Goal: Task Accomplishment & Management: Manage account settings

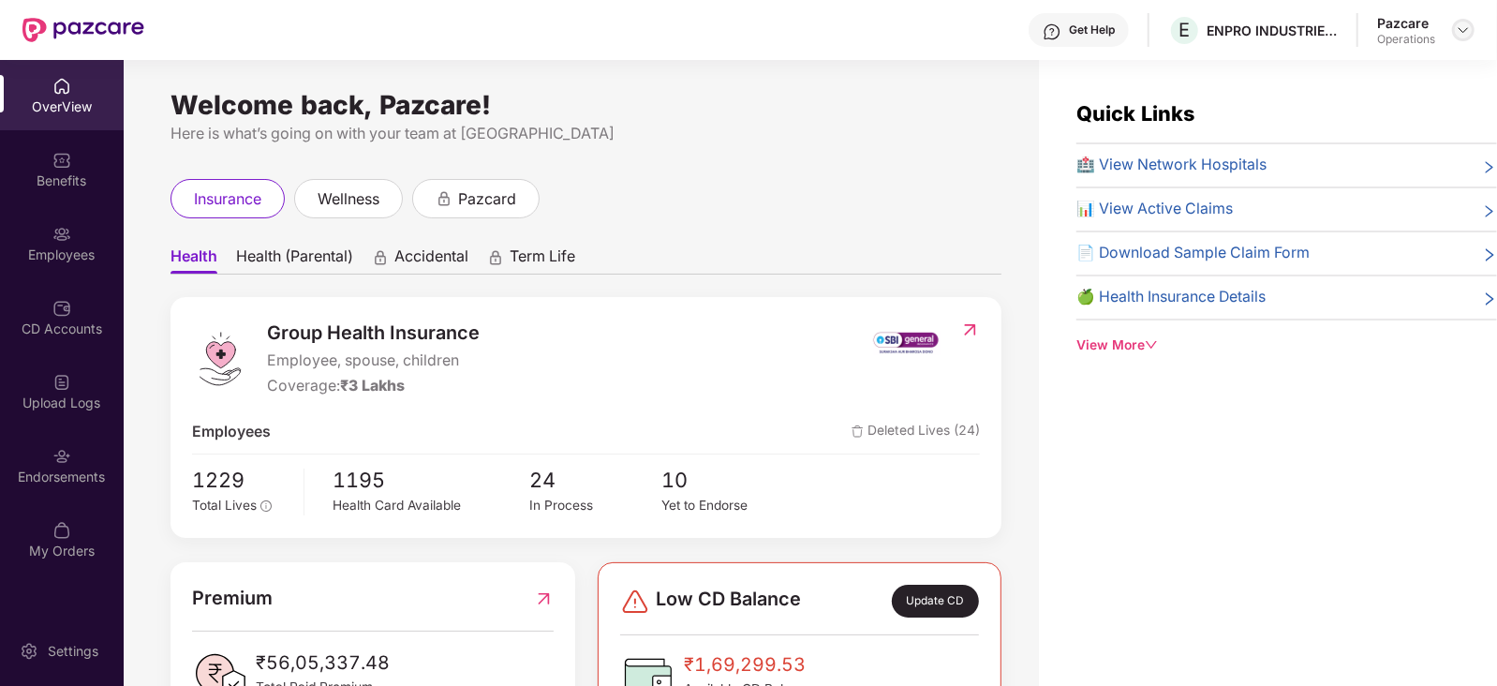
click at [1472, 24] on div at bounding box center [1463, 30] width 22 height 22
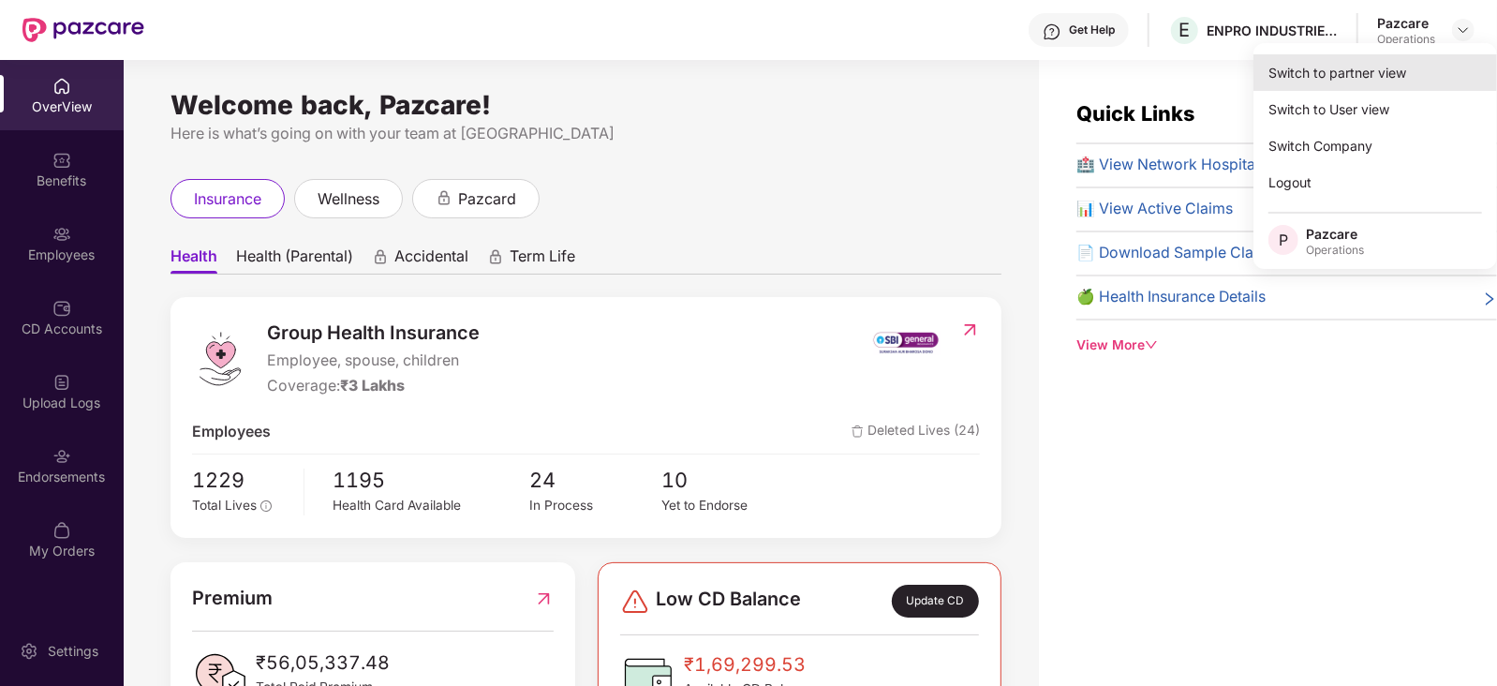
click at [1376, 82] on div "Switch to partner view" at bounding box center [1376, 72] width 244 height 37
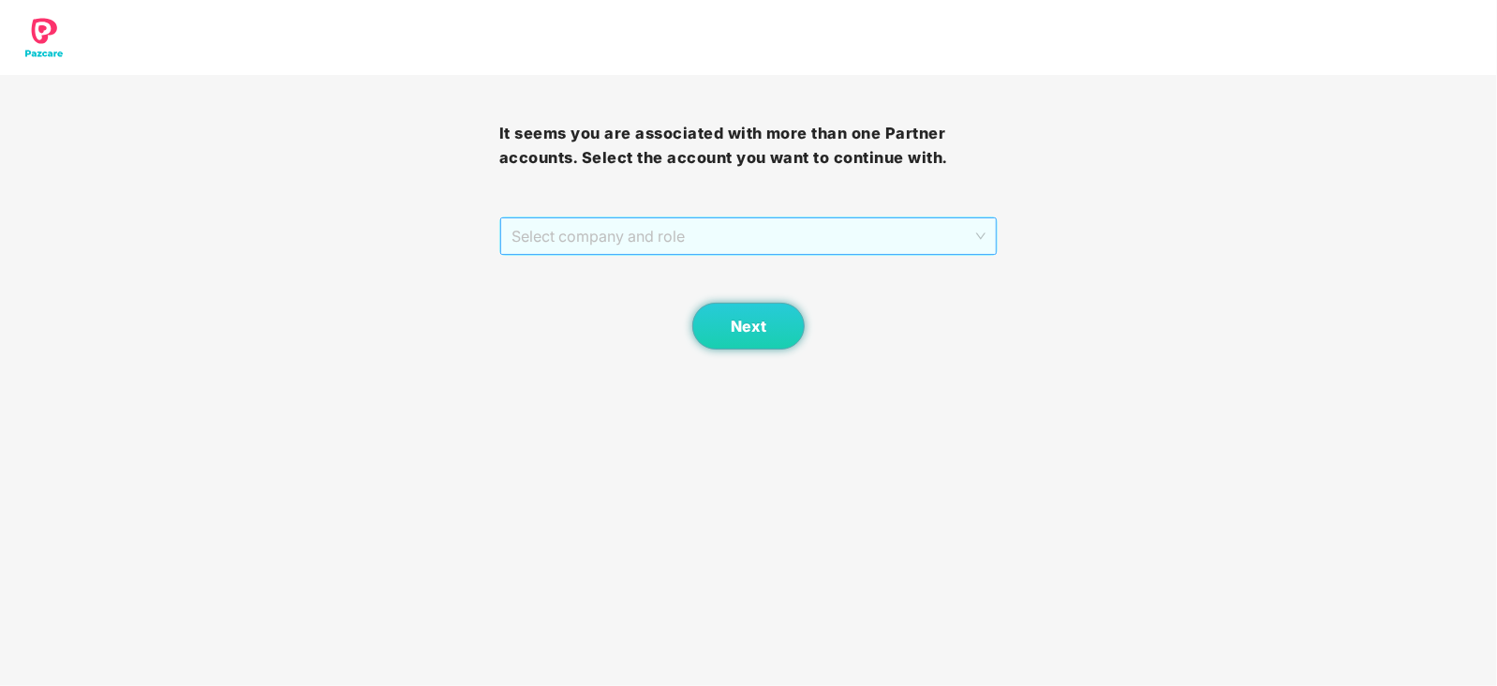
click at [672, 231] on span "Select company and role" at bounding box center [749, 236] width 475 height 36
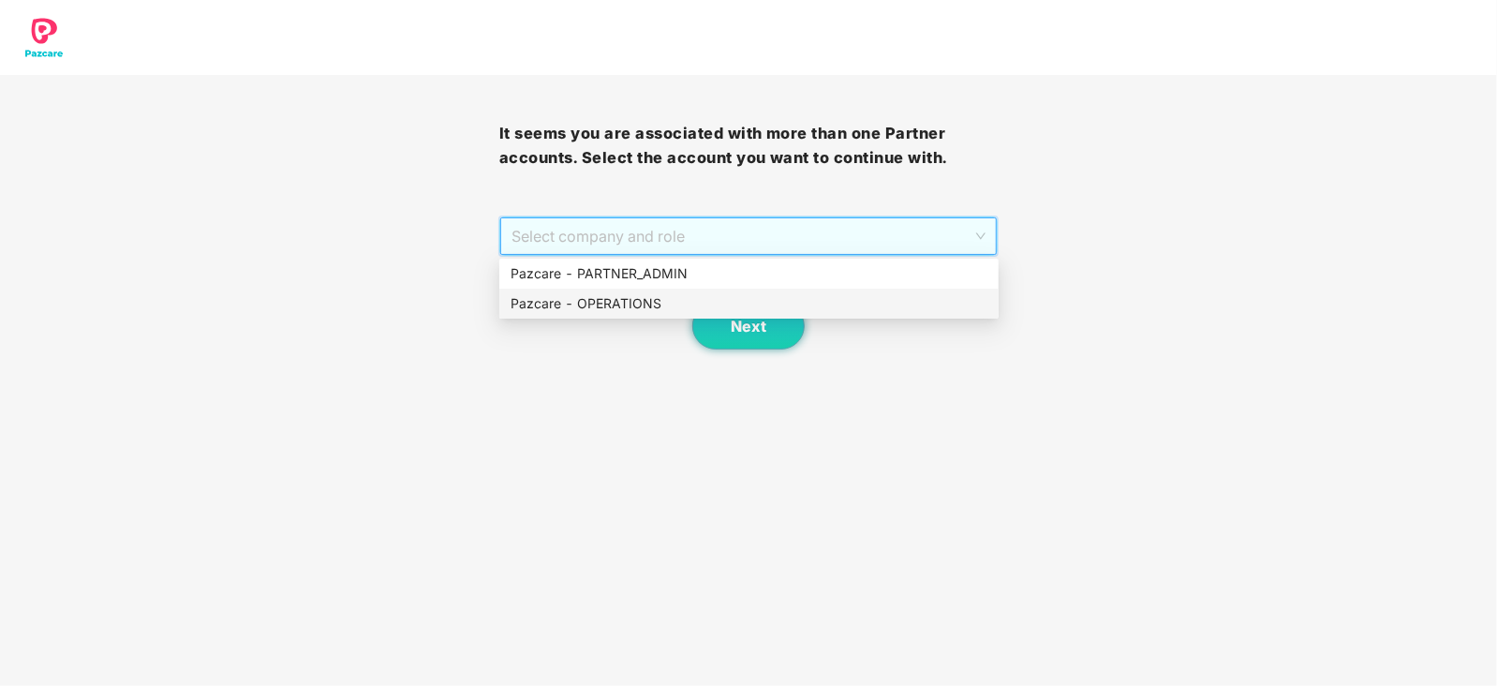
click at [610, 297] on div "Pazcare - OPERATIONS" at bounding box center [749, 303] width 477 height 21
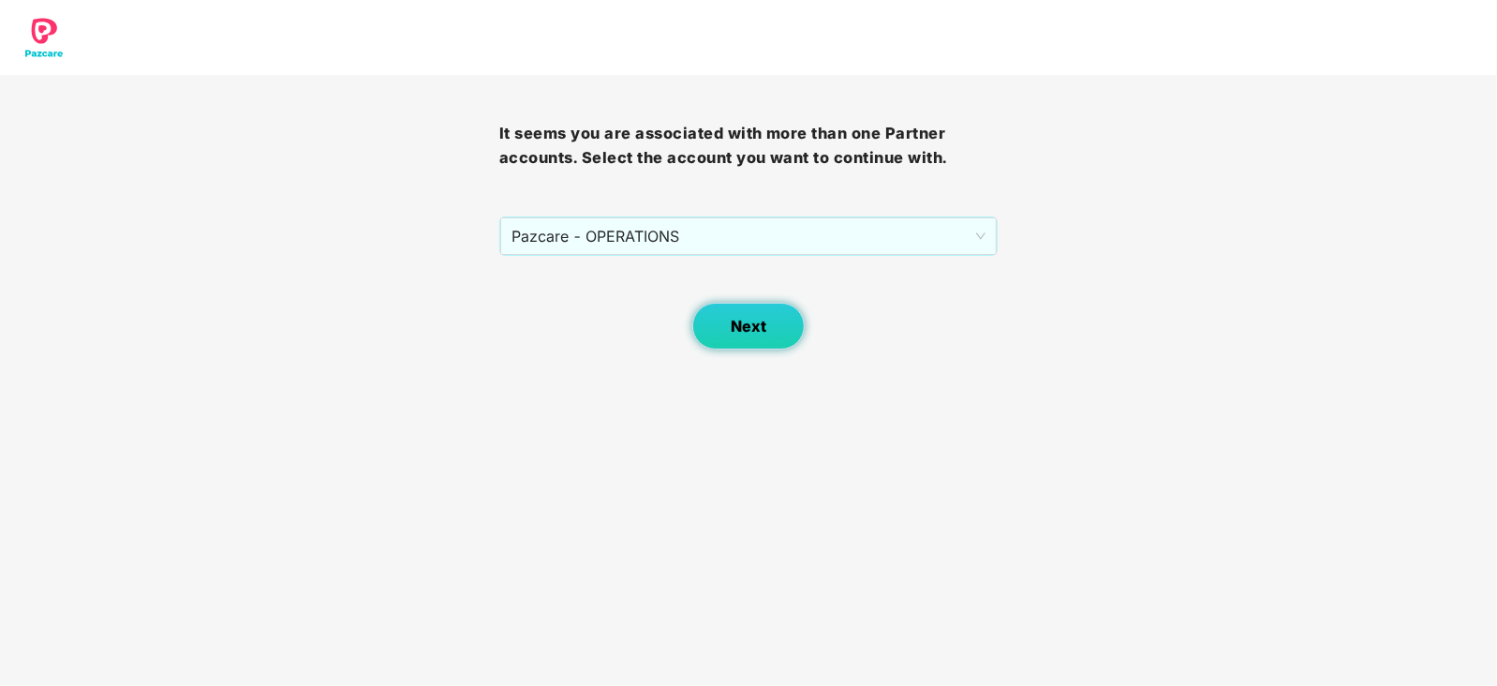
click at [712, 316] on button "Next" at bounding box center [748, 326] width 112 height 47
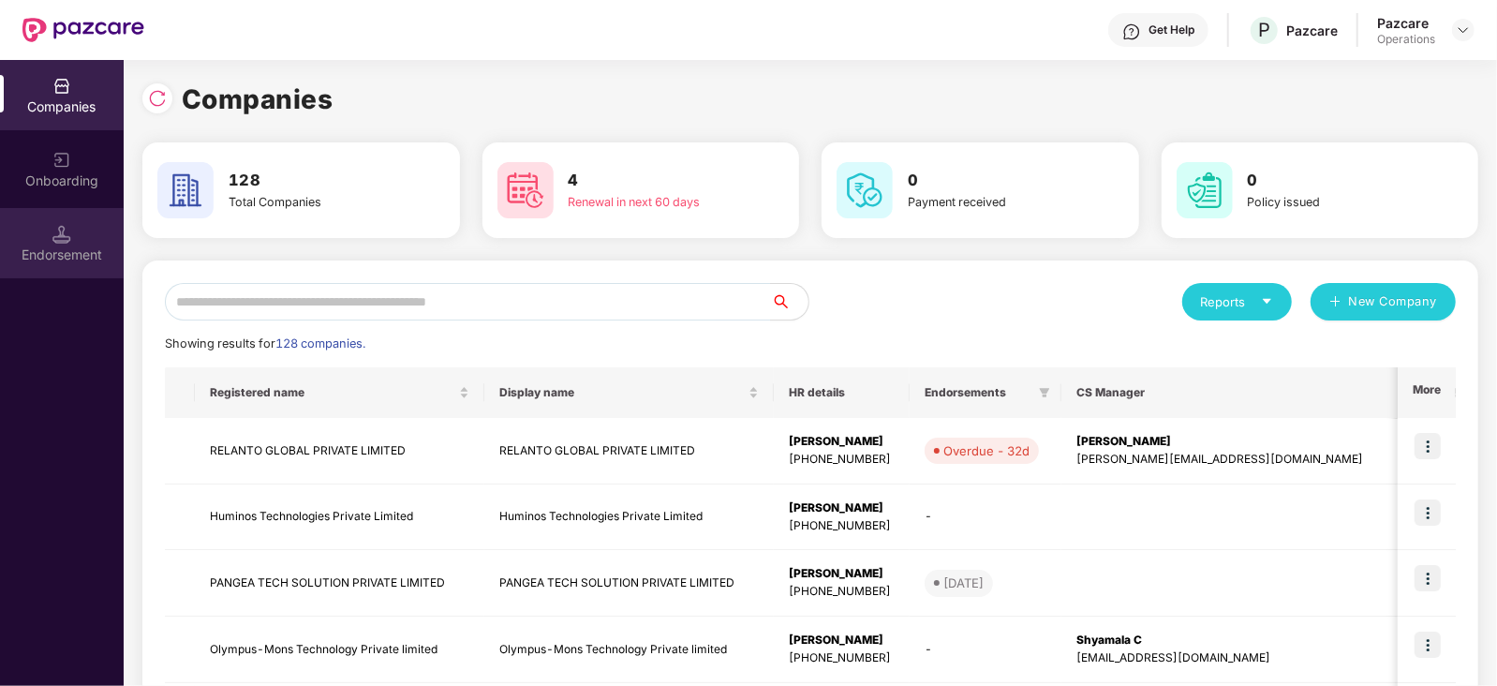
click at [65, 255] on div "Endorsement" at bounding box center [62, 254] width 124 height 19
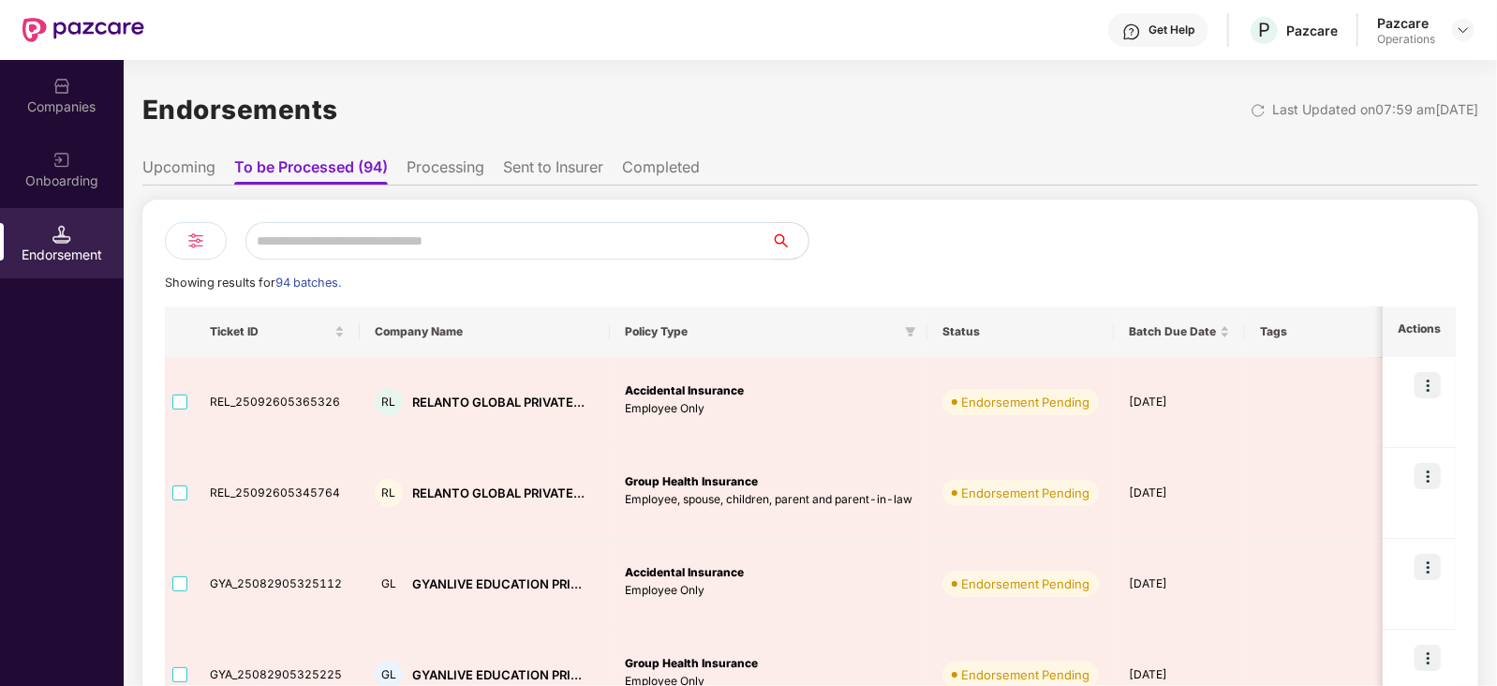
click at [1102, 166] on ul "Upcoming To be Processed (94) Processing Sent to Insurer Completed" at bounding box center [810, 166] width 1336 height 37
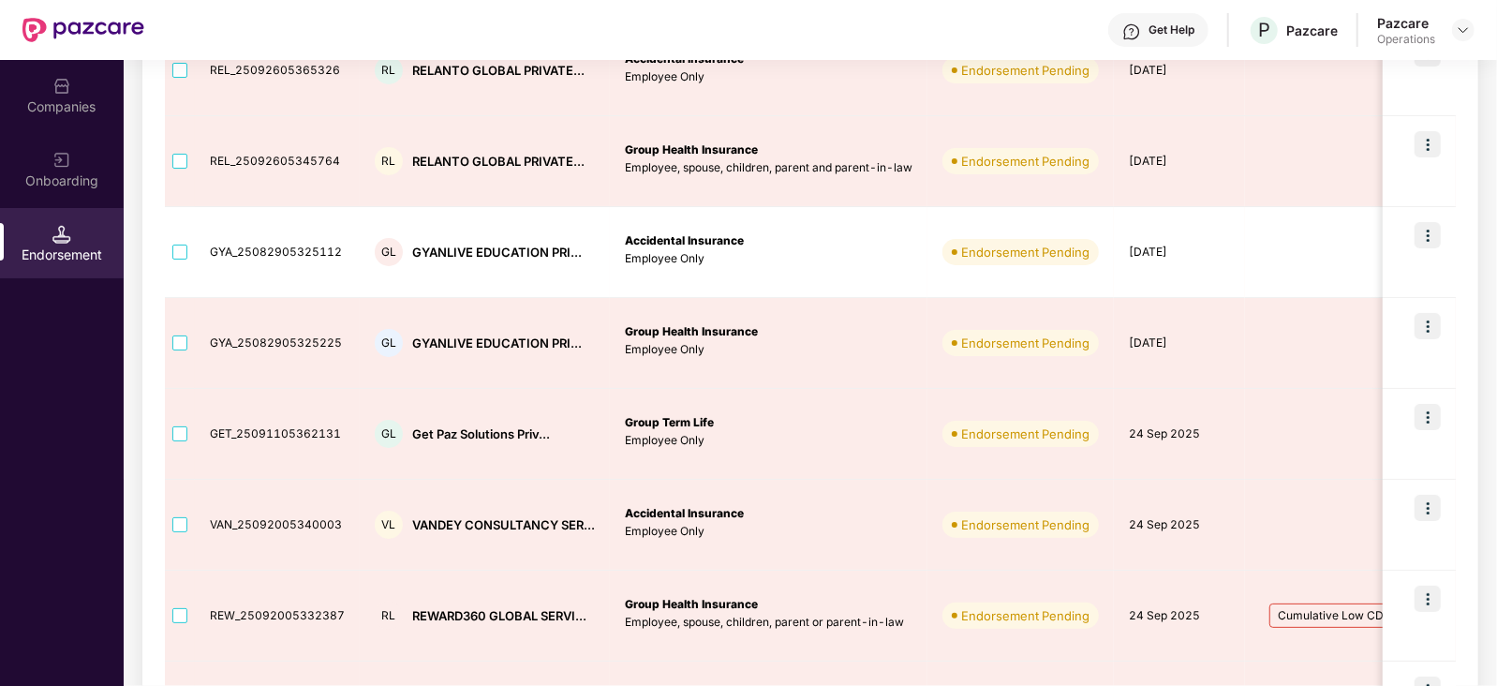
scroll to position [328, 0]
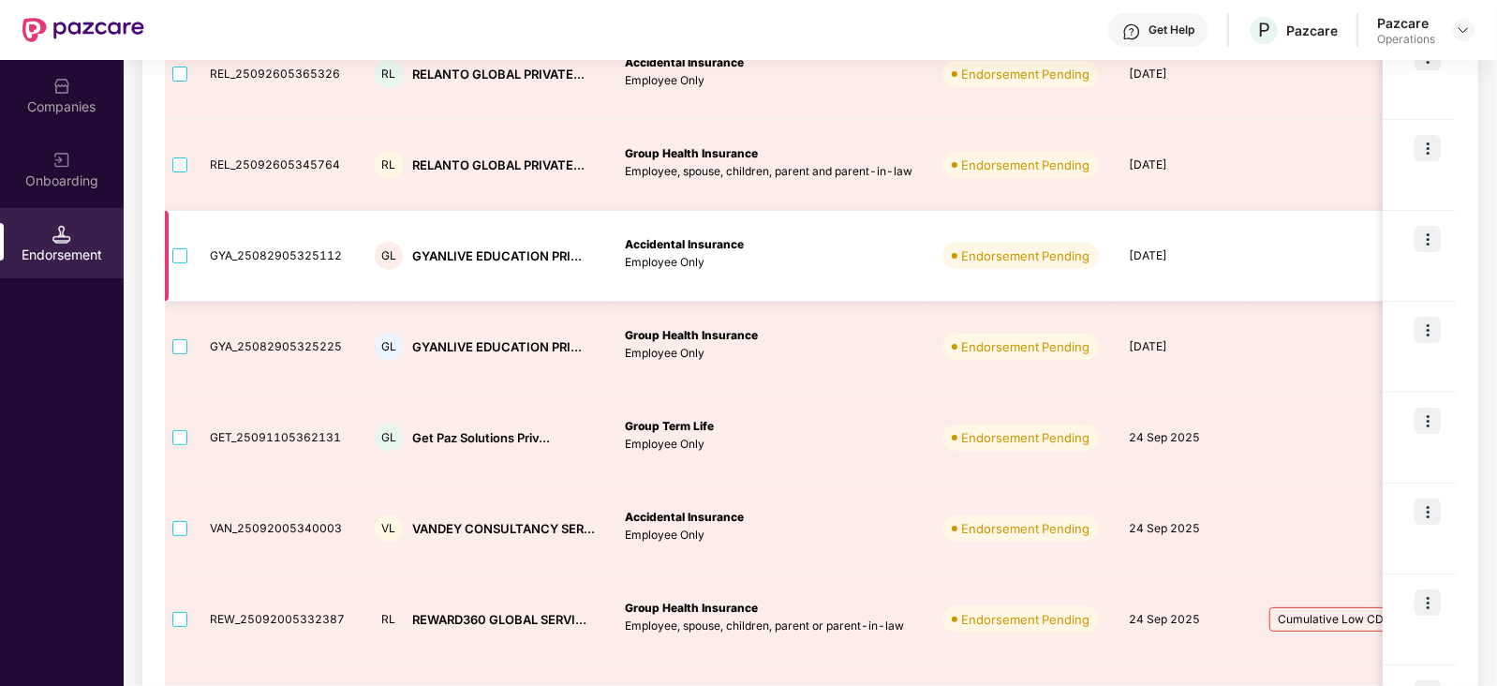
click at [1427, 243] on img at bounding box center [1428, 239] width 26 height 26
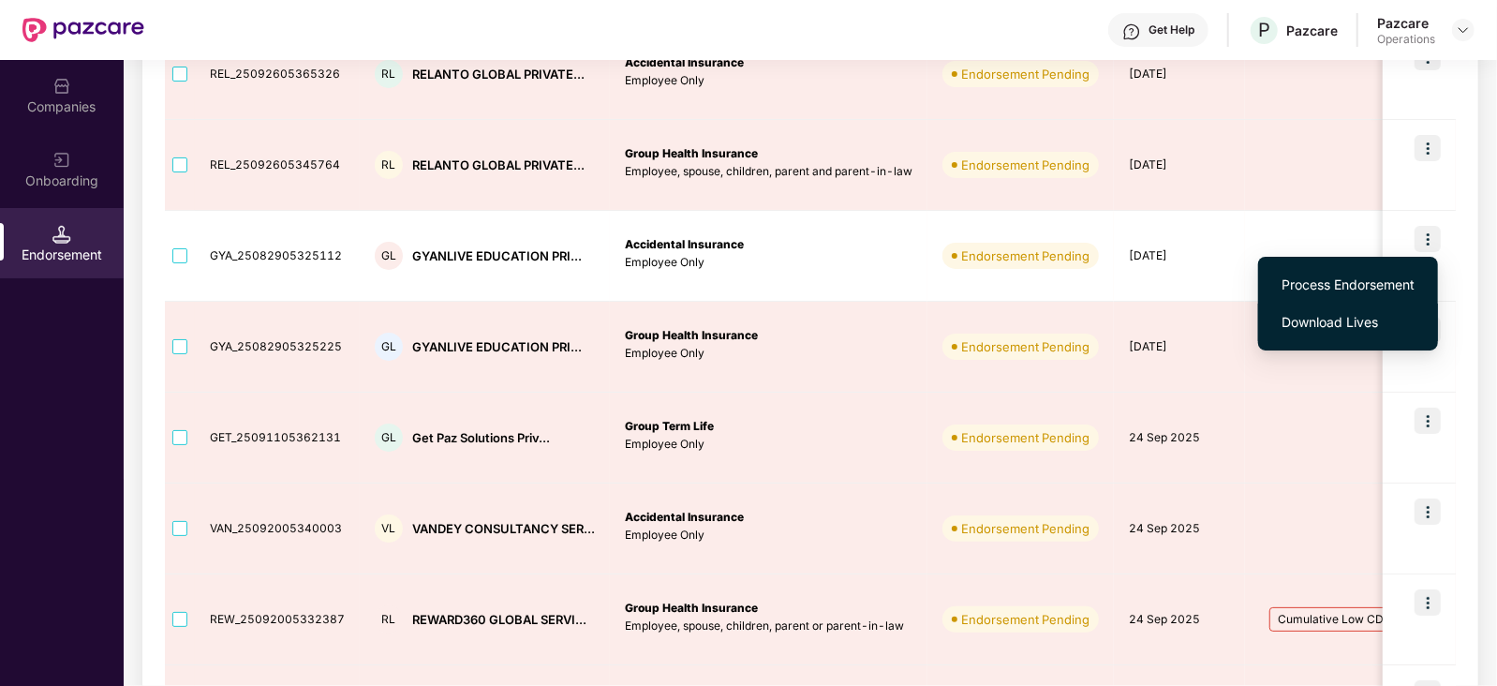
click at [1345, 319] on span "Download Lives" at bounding box center [1348, 322] width 133 height 21
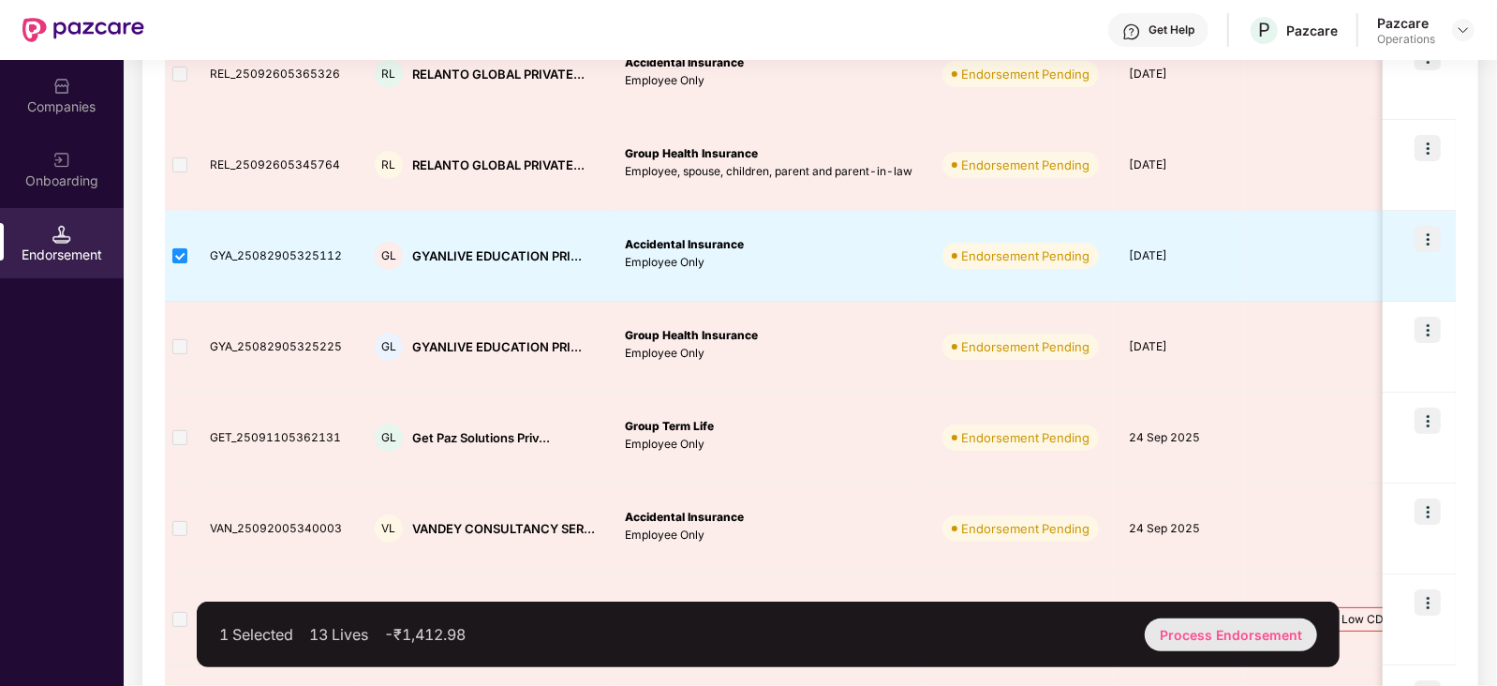
click at [1184, 637] on div "Process Endorsement" at bounding box center [1231, 634] width 172 height 33
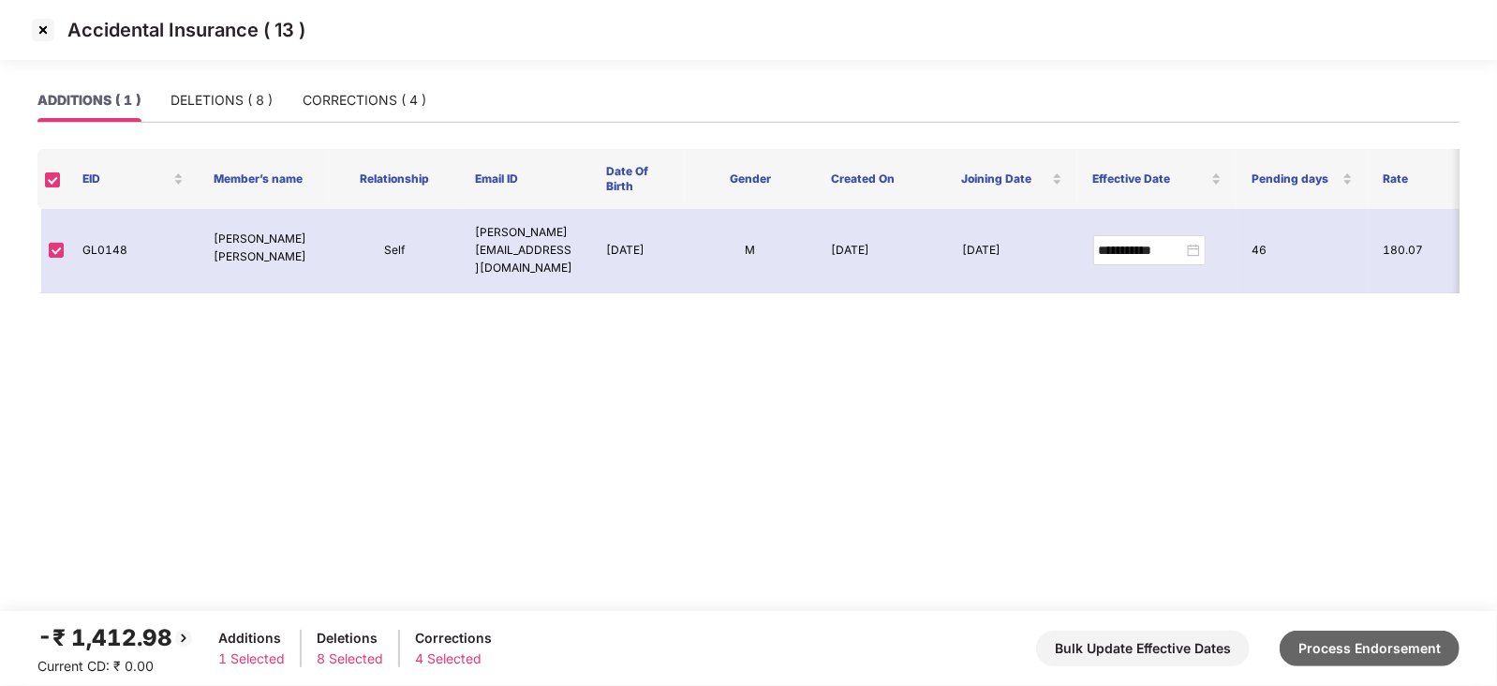
click at [1401, 637] on button "Process Endorsement" at bounding box center [1370, 649] width 180 height 36
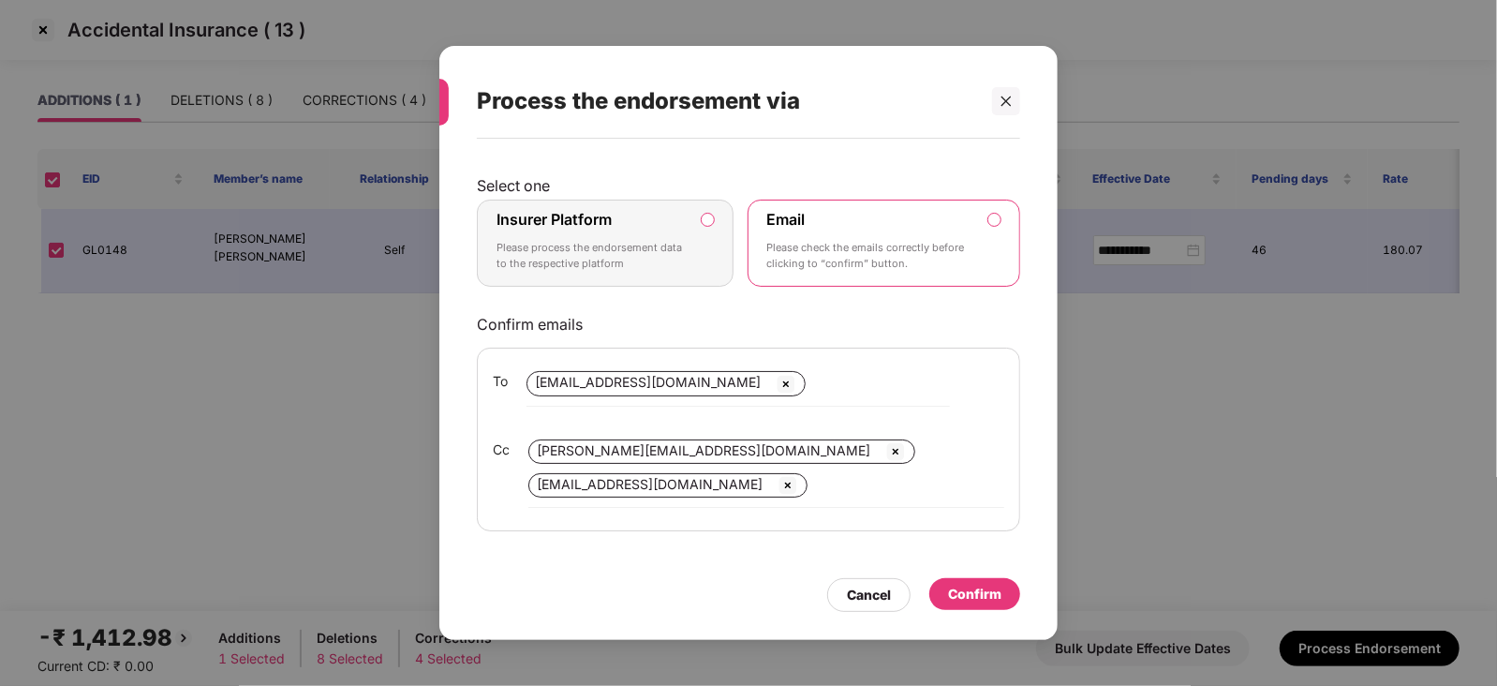
click at [715, 216] on label "Insurer Platform Please process the endorsement data to the respective platform" at bounding box center [605, 244] width 257 height 88
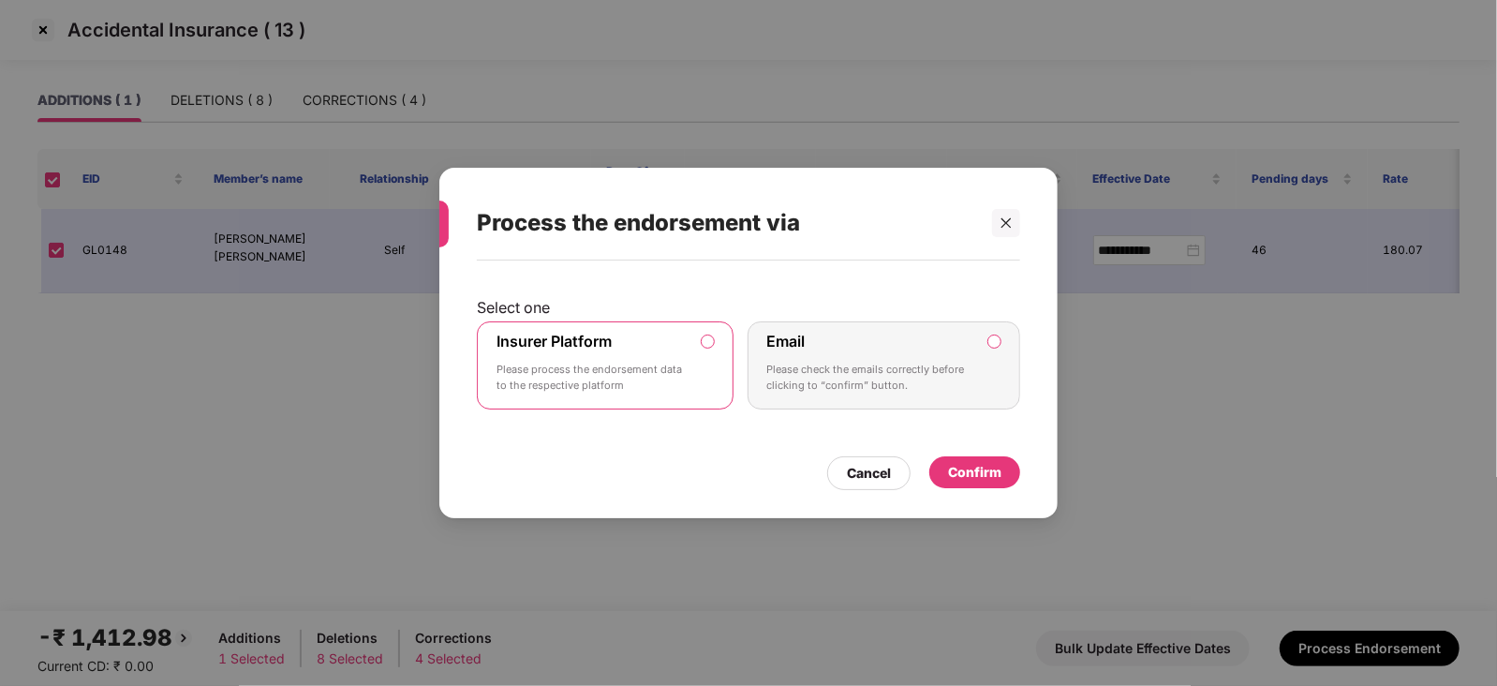
click at [948, 470] on div "Confirm" at bounding box center [974, 472] width 53 height 21
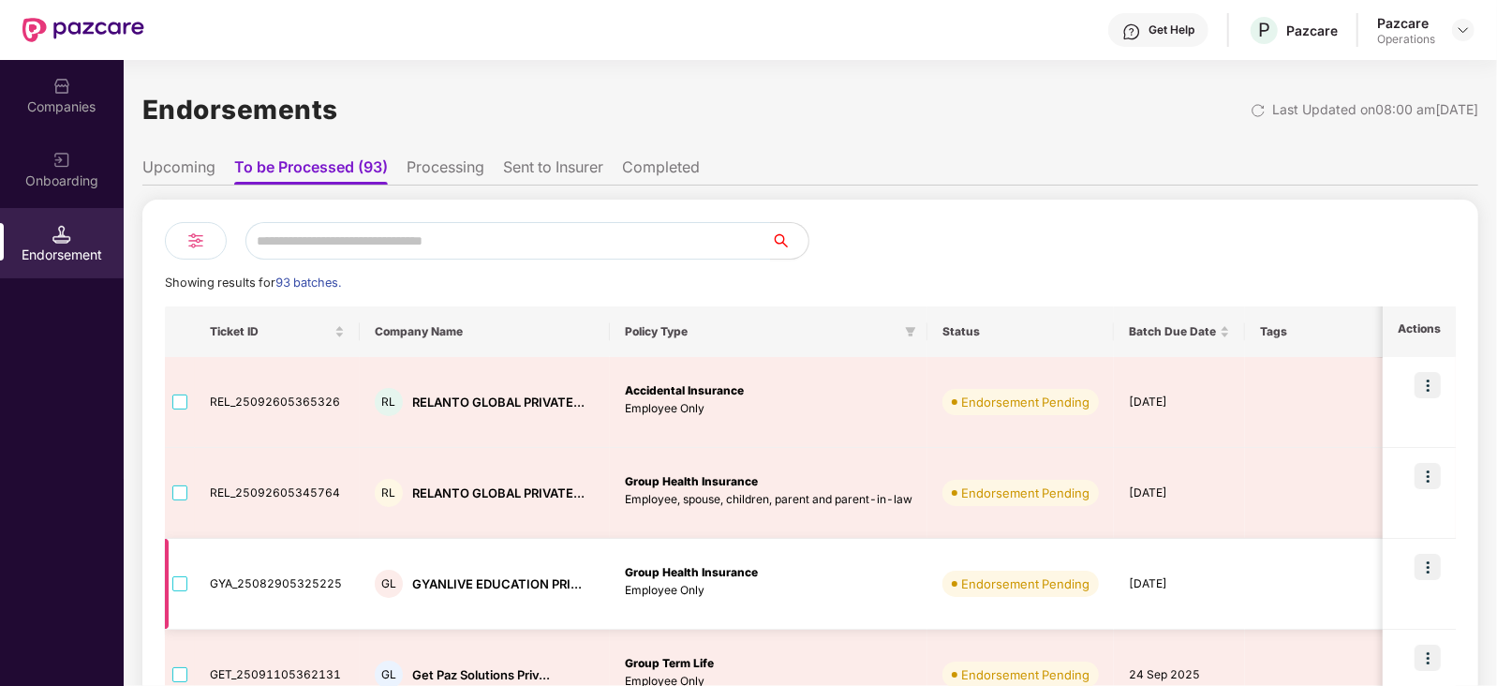
click at [1429, 569] on img at bounding box center [1428, 567] width 26 height 26
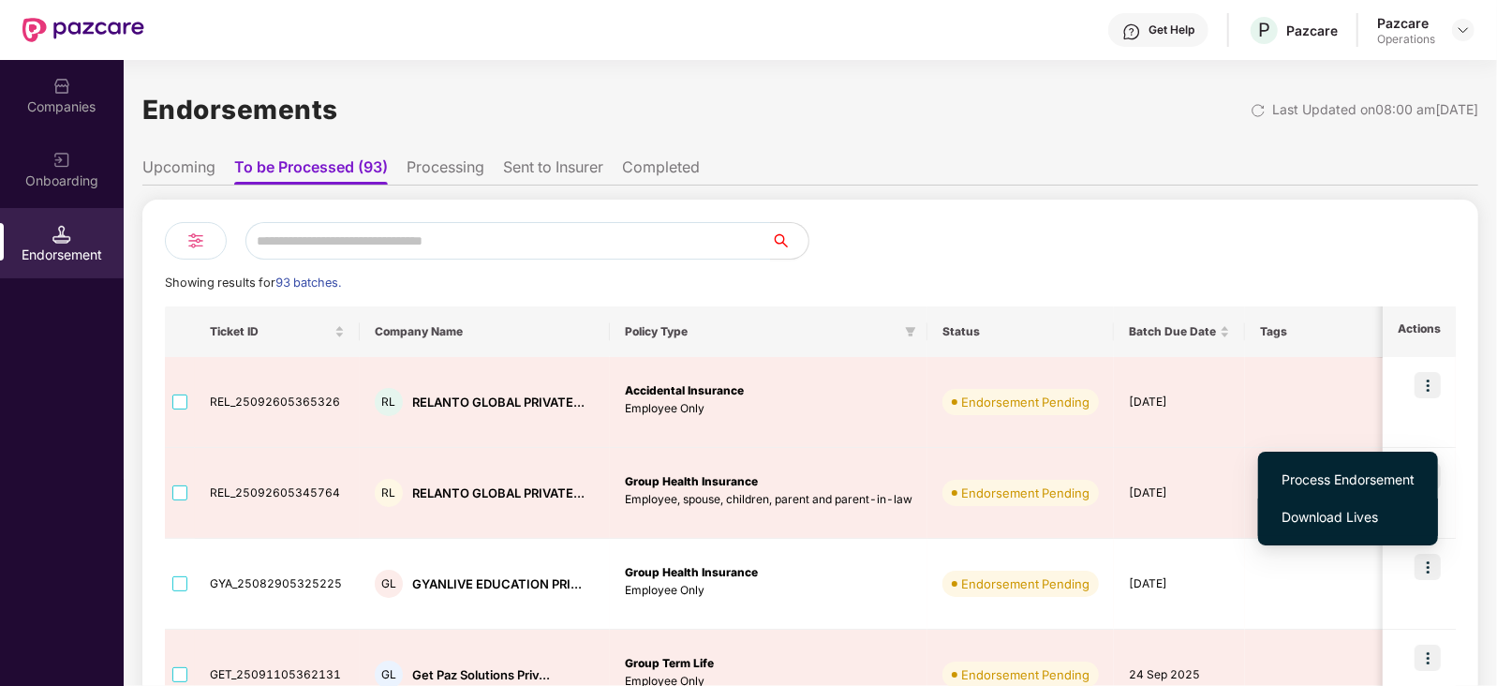
click at [1349, 517] on span "Download Lives" at bounding box center [1348, 517] width 133 height 21
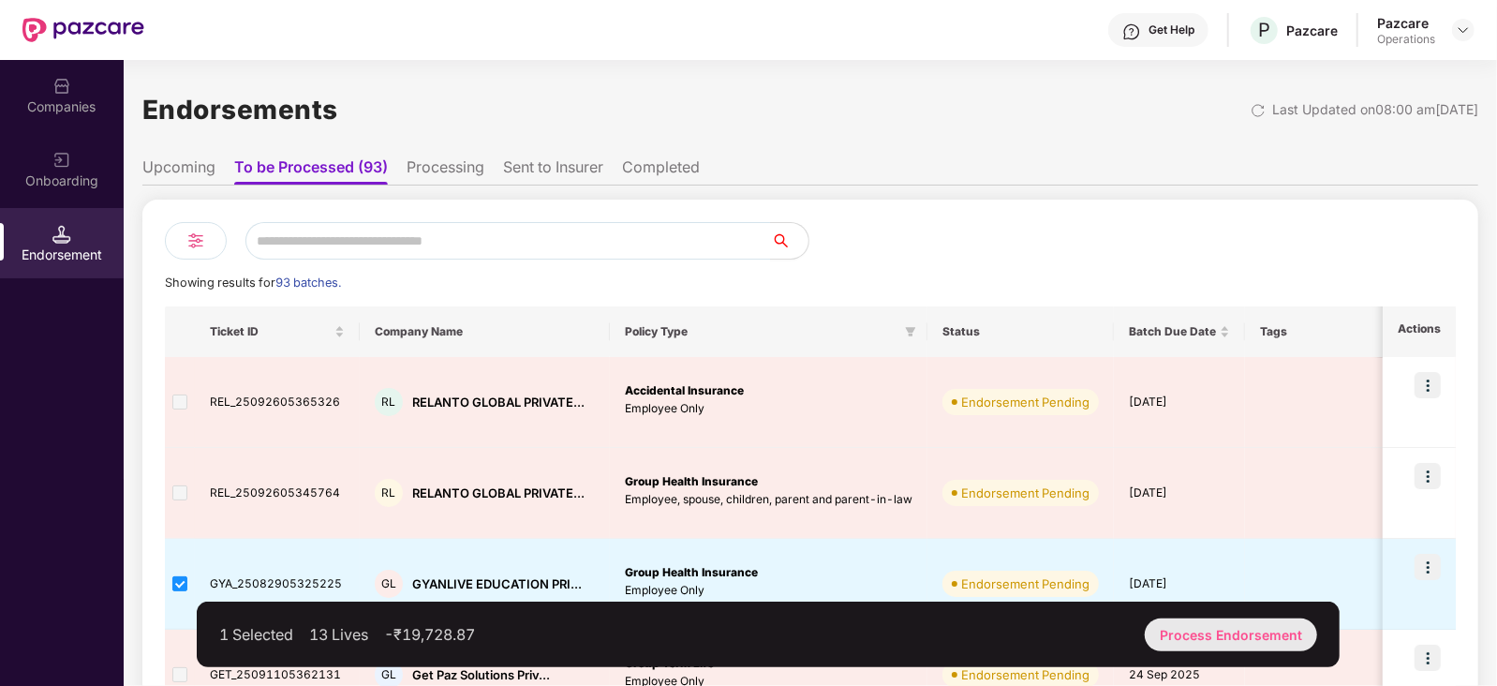
click at [1187, 625] on div "Process Endorsement" at bounding box center [1231, 634] width 172 height 33
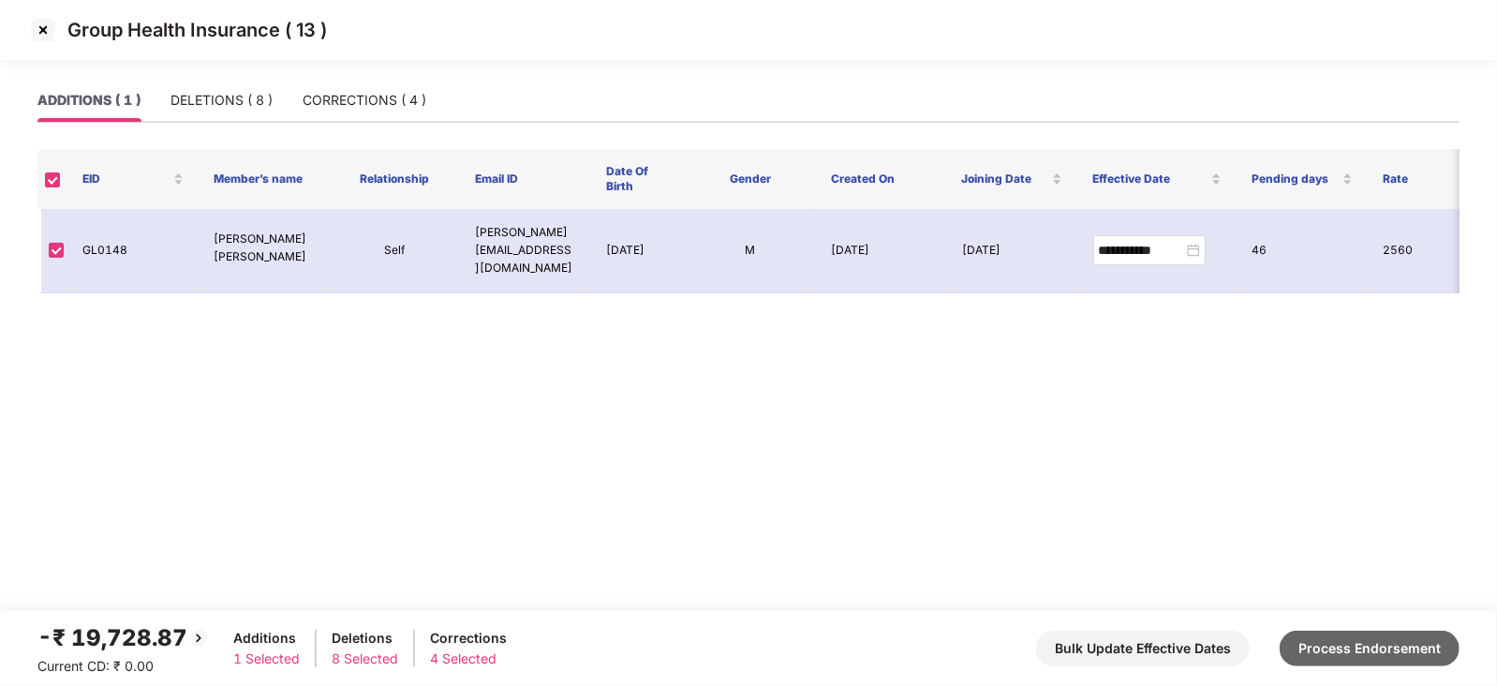
click at [1371, 651] on button "Process Endorsement" at bounding box center [1370, 649] width 180 height 36
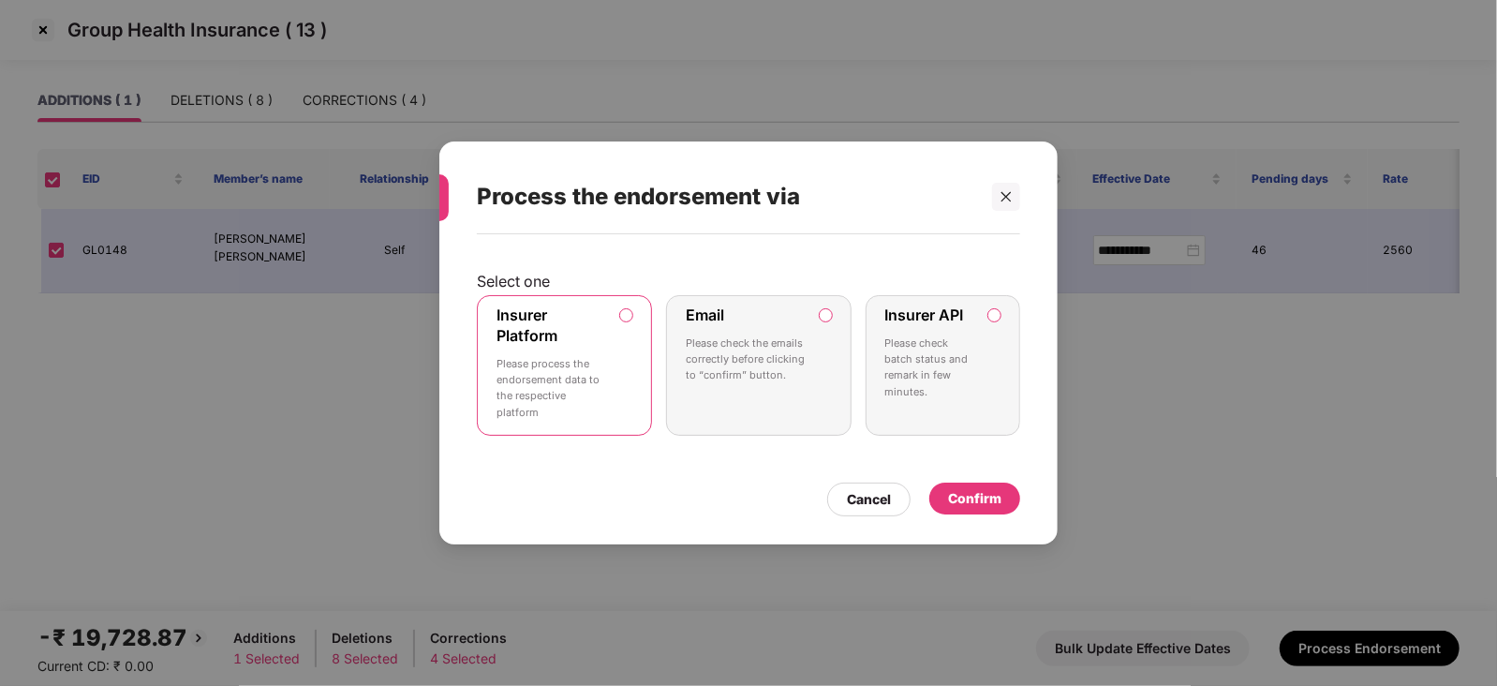
click at [973, 512] on div "Confirm" at bounding box center [974, 499] width 91 height 32
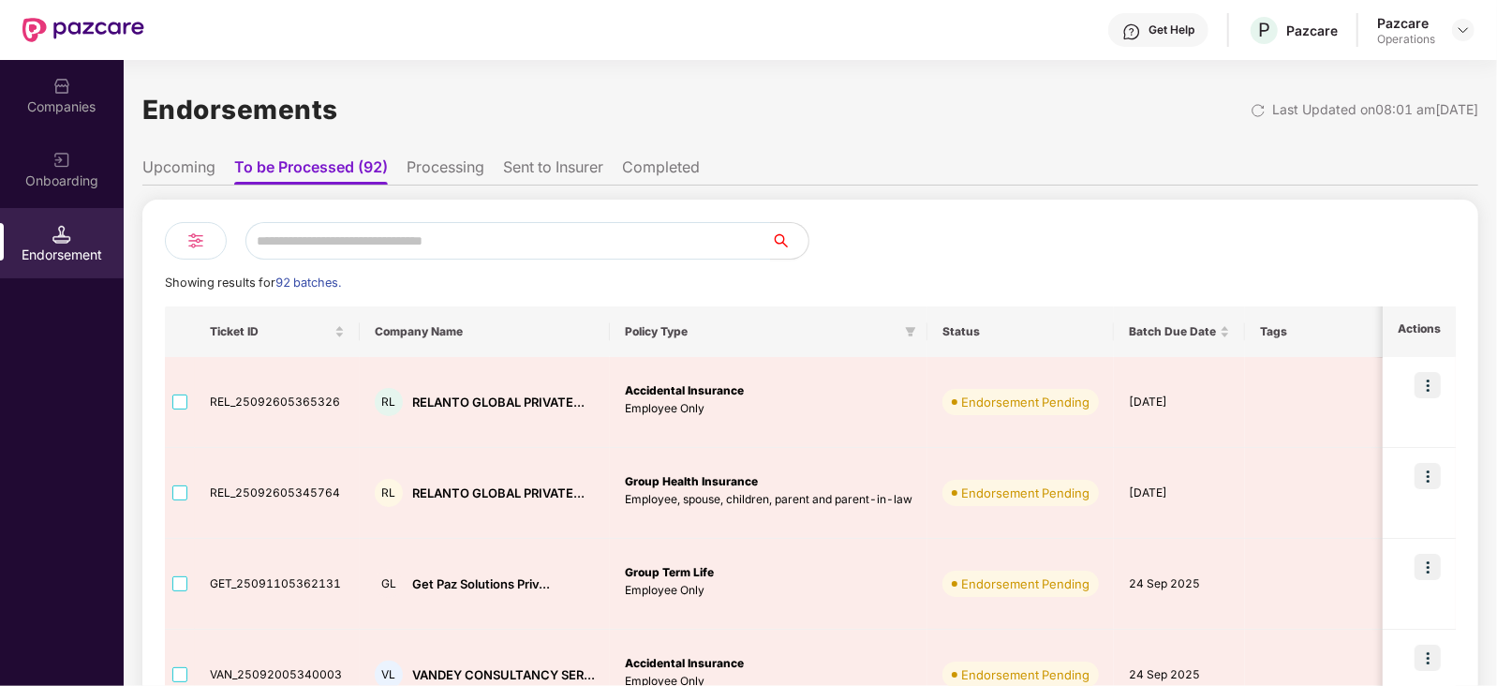
click at [995, 237] on div at bounding box center [1133, 240] width 646 height 37
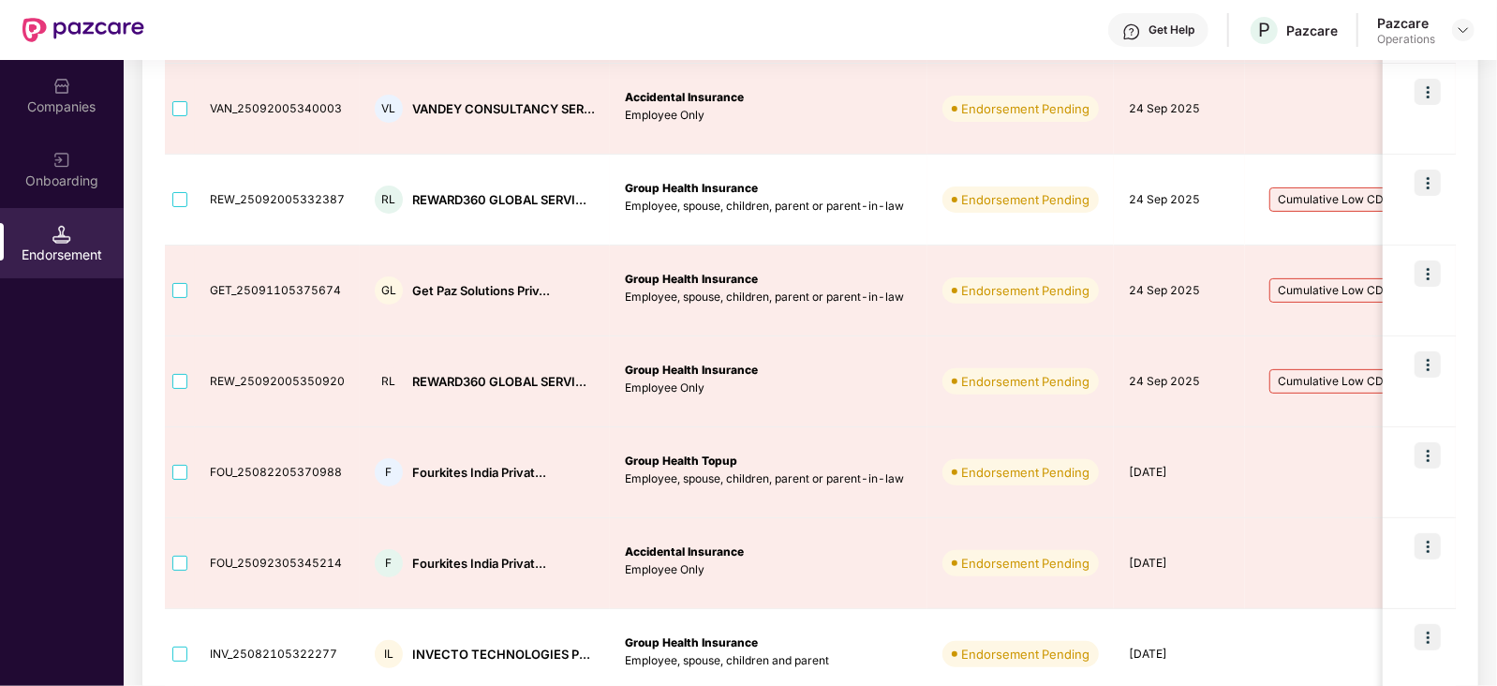
scroll to position [668, 0]
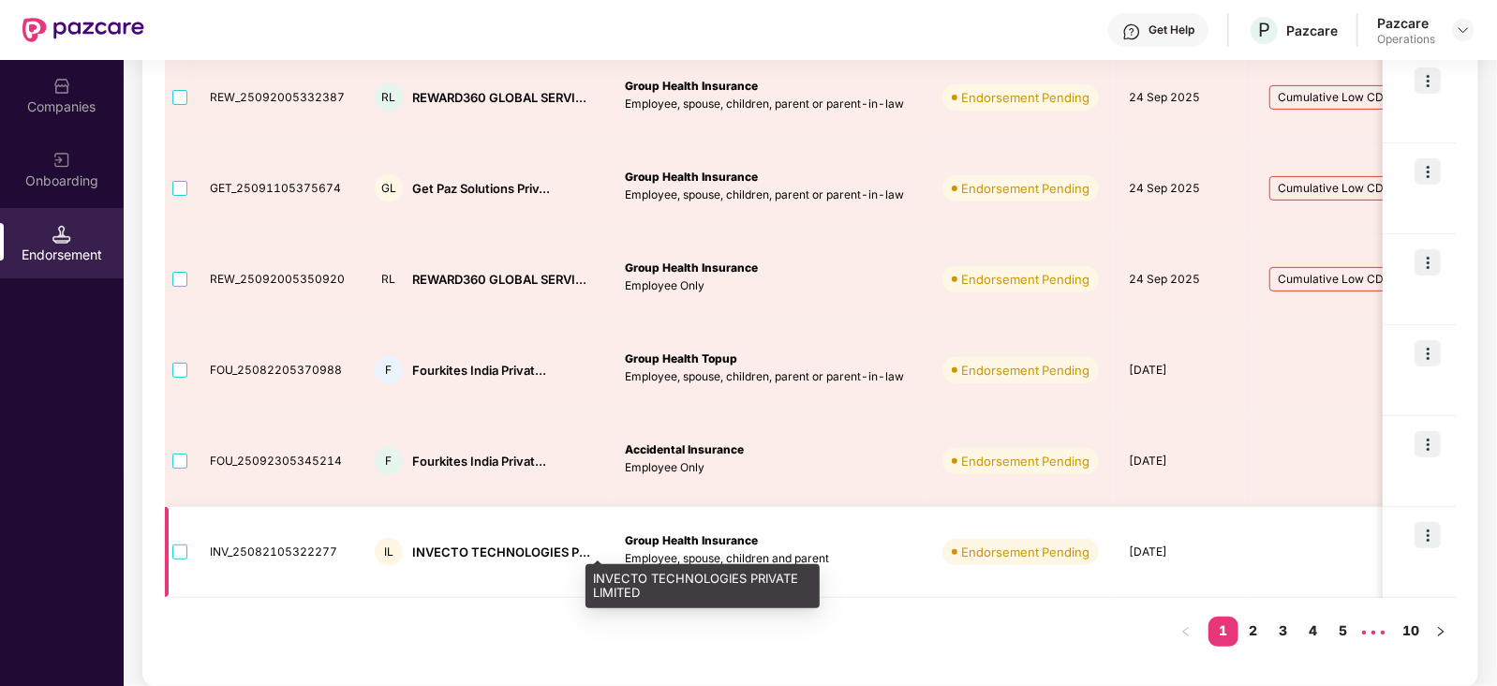
click at [445, 547] on div "INVECTO TECHNOLOGIES P..." at bounding box center [501, 552] width 178 height 18
copy div "INVECTO"
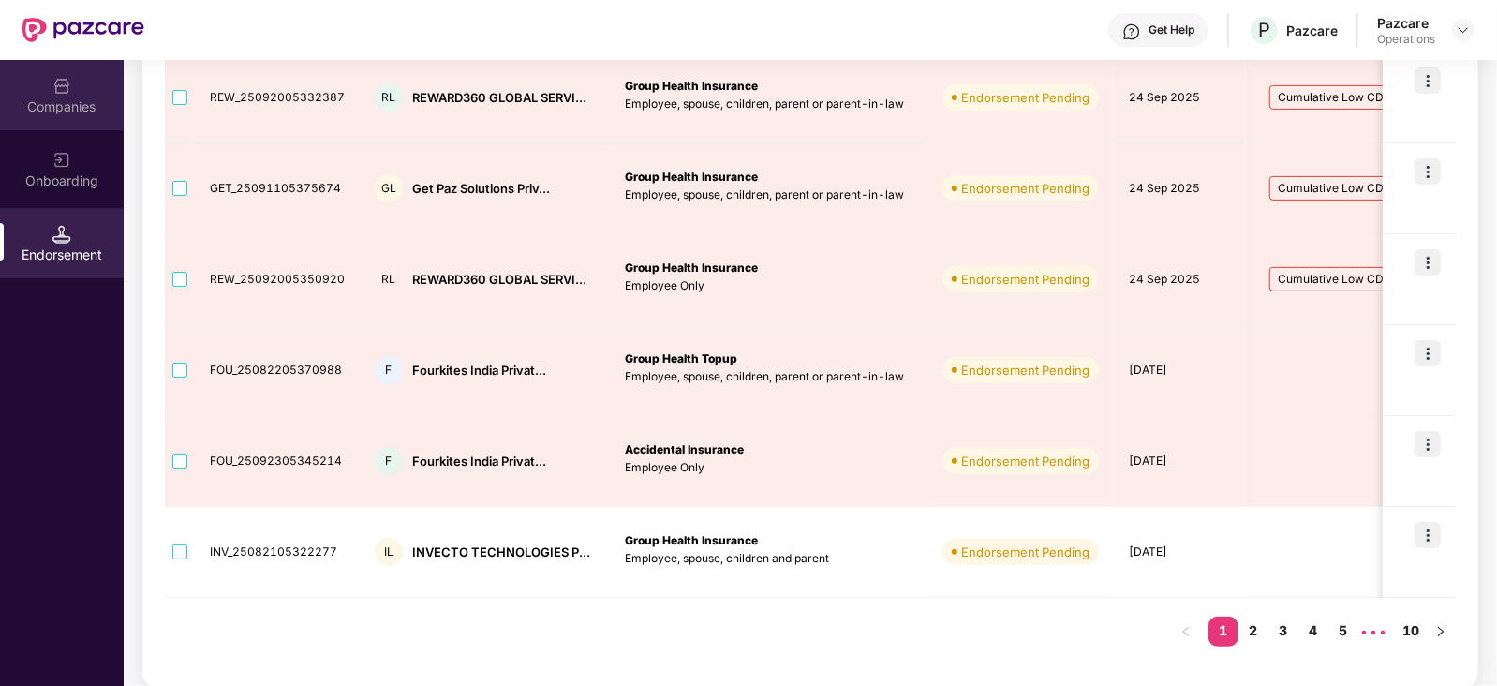
click at [38, 94] on div "Companies" at bounding box center [62, 95] width 124 height 70
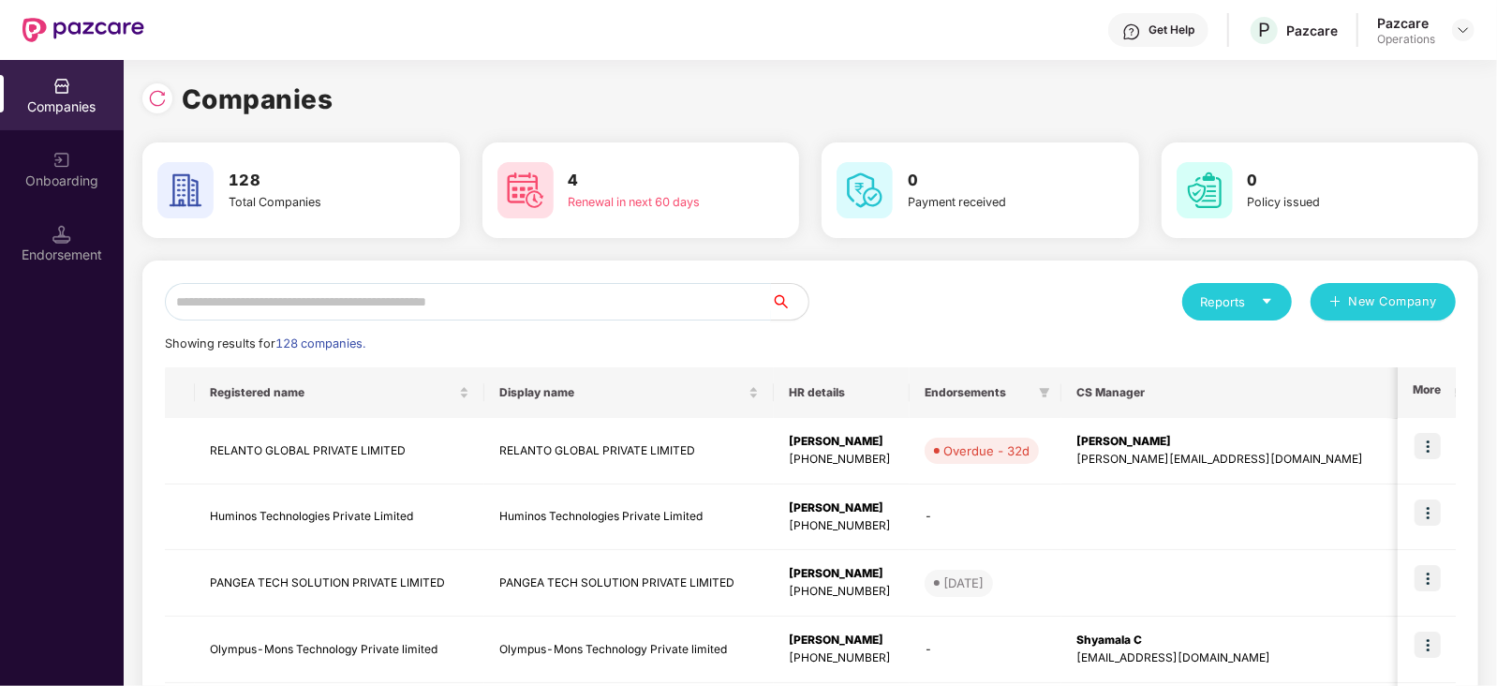
click at [281, 307] on input "text" at bounding box center [468, 301] width 606 height 37
paste input "*******"
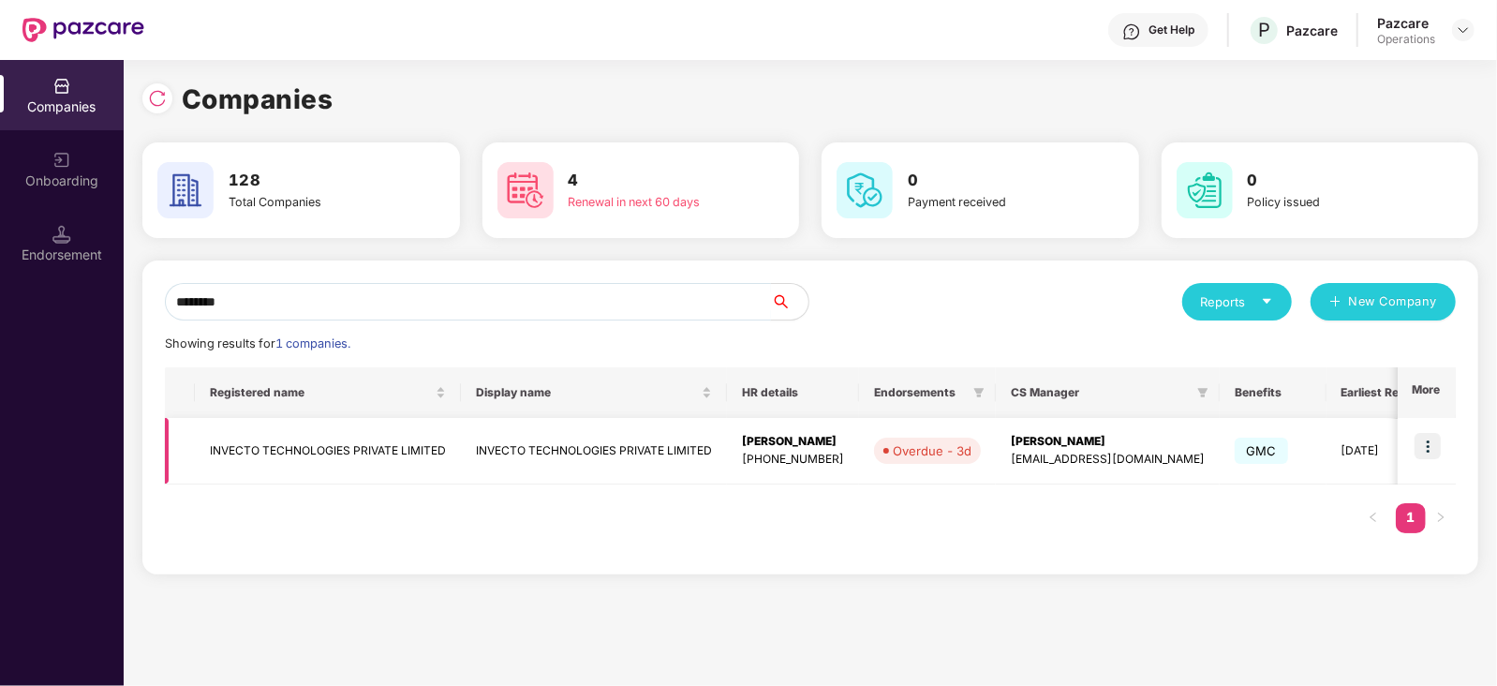
type input "*******"
click at [1432, 449] on img at bounding box center [1428, 446] width 26 height 26
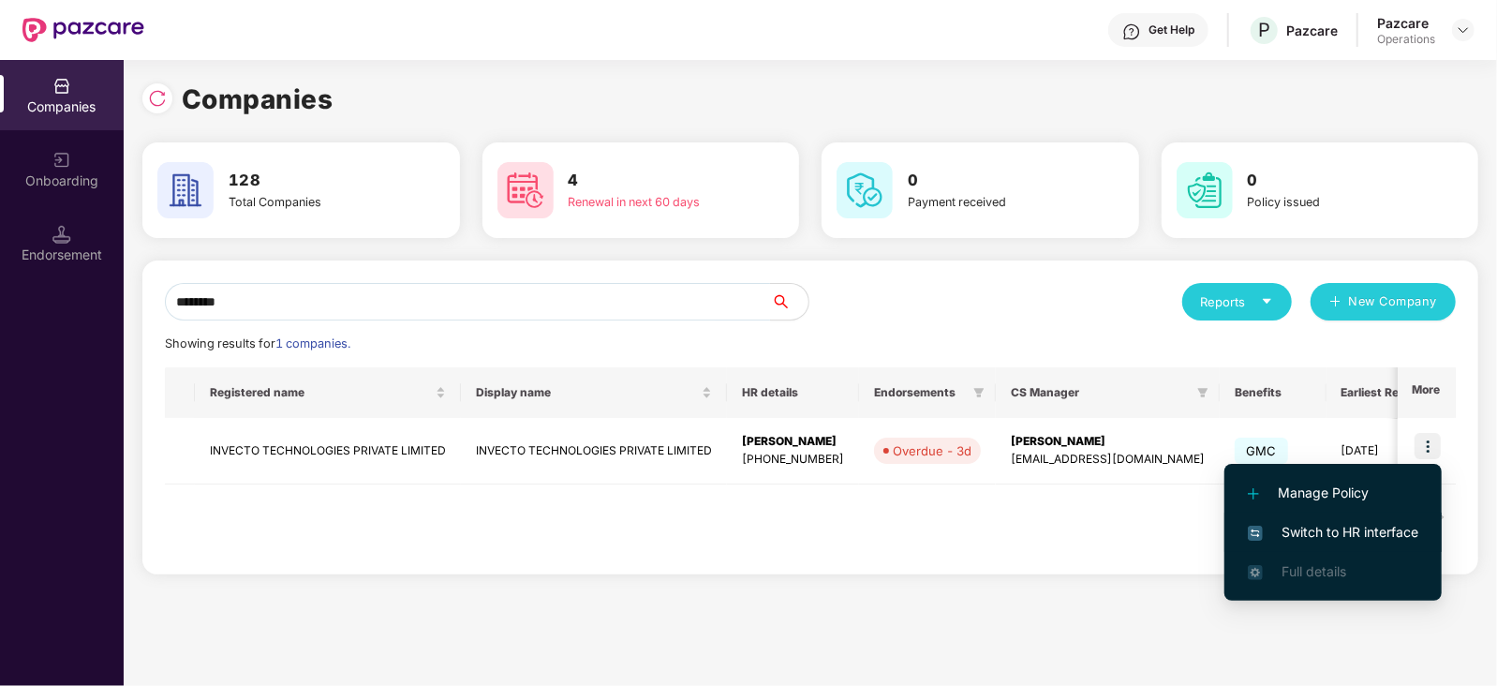
click at [1346, 536] on span "Switch to HR interface" at bounding box center [1333, 532] width 171 height 21
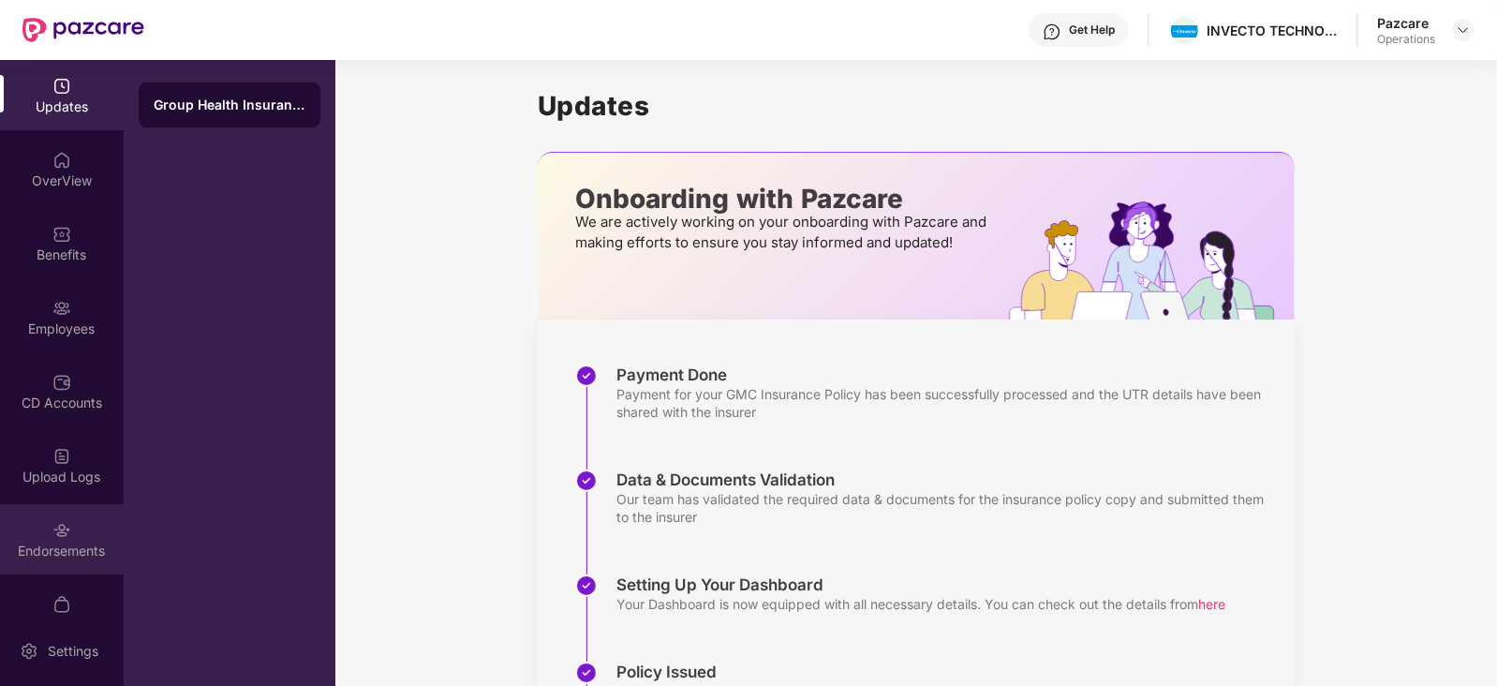
click at [66, 561] on div "Endorsements" at bounding box center [62, 539] width 124 height 70
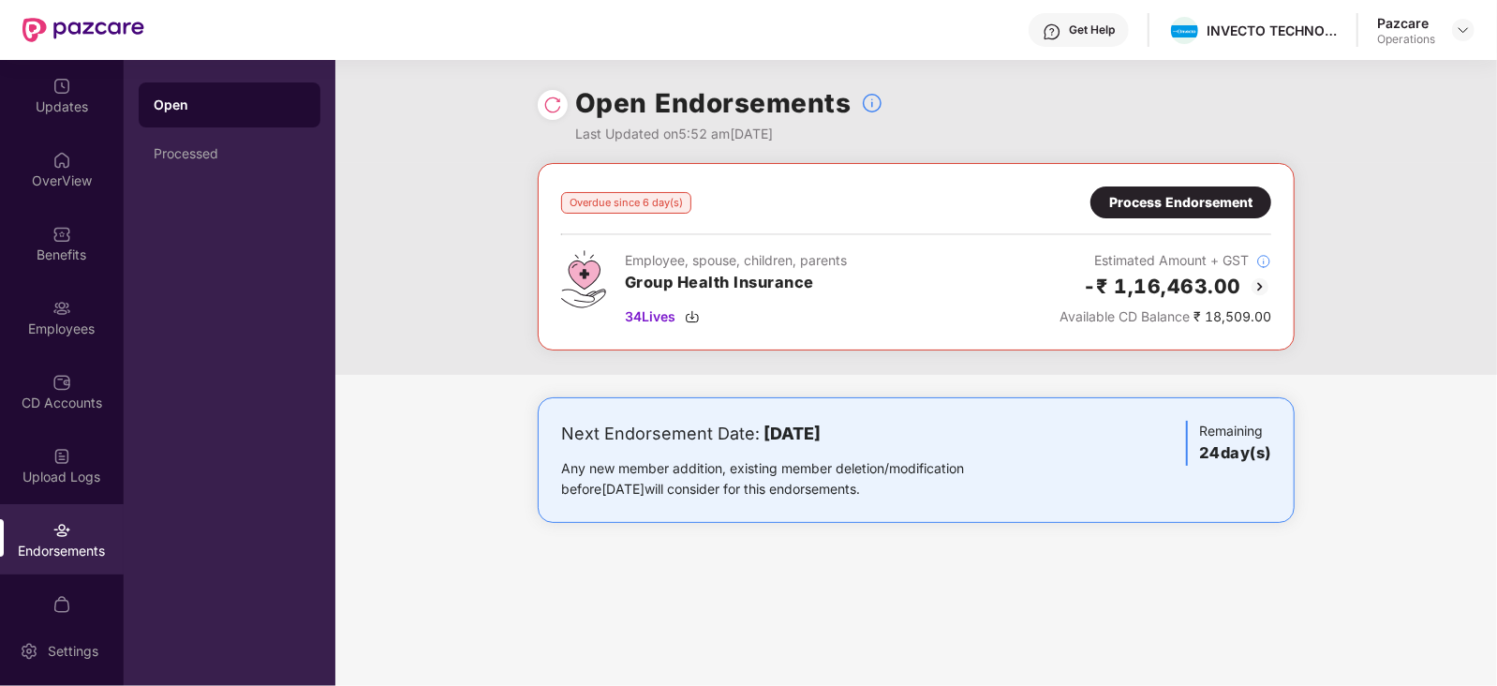
click at [1166, 203] on div "Process Endorsement" at bounding box center [1180, 202] width 143 height 21
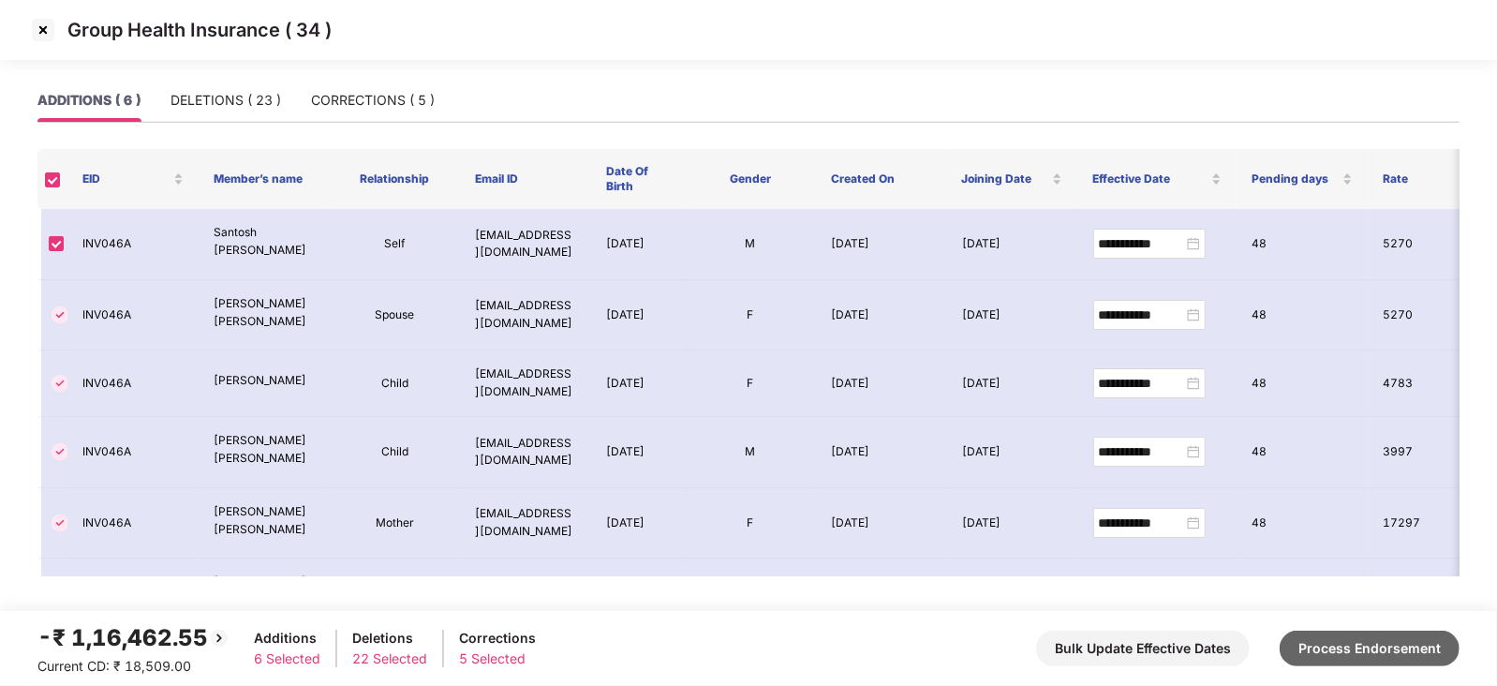
click at [1314, 631] on button "Process Endorsement" at bounding box center [1370, 649] width 180 height 36
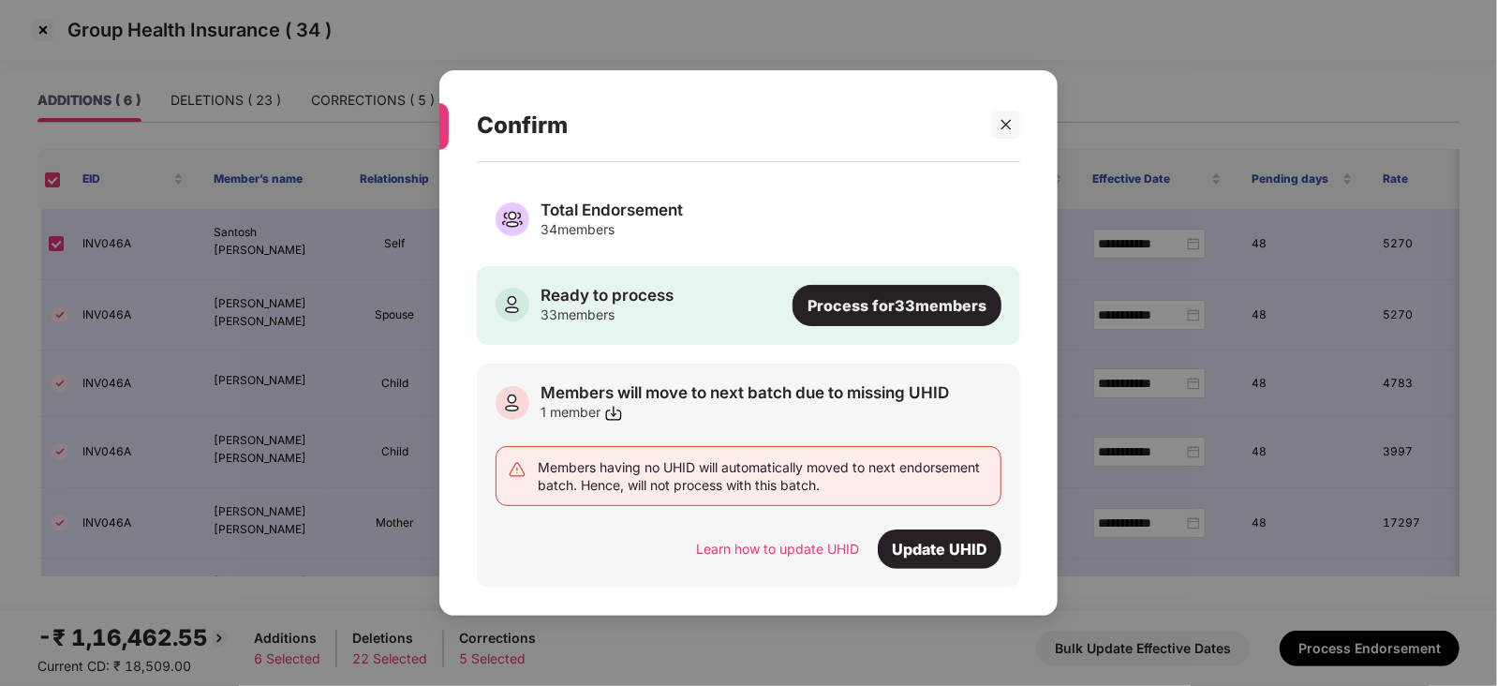
click at [858, 296] on div "Process for 33 members" at bounding box center [897, 305] width 209 height 41
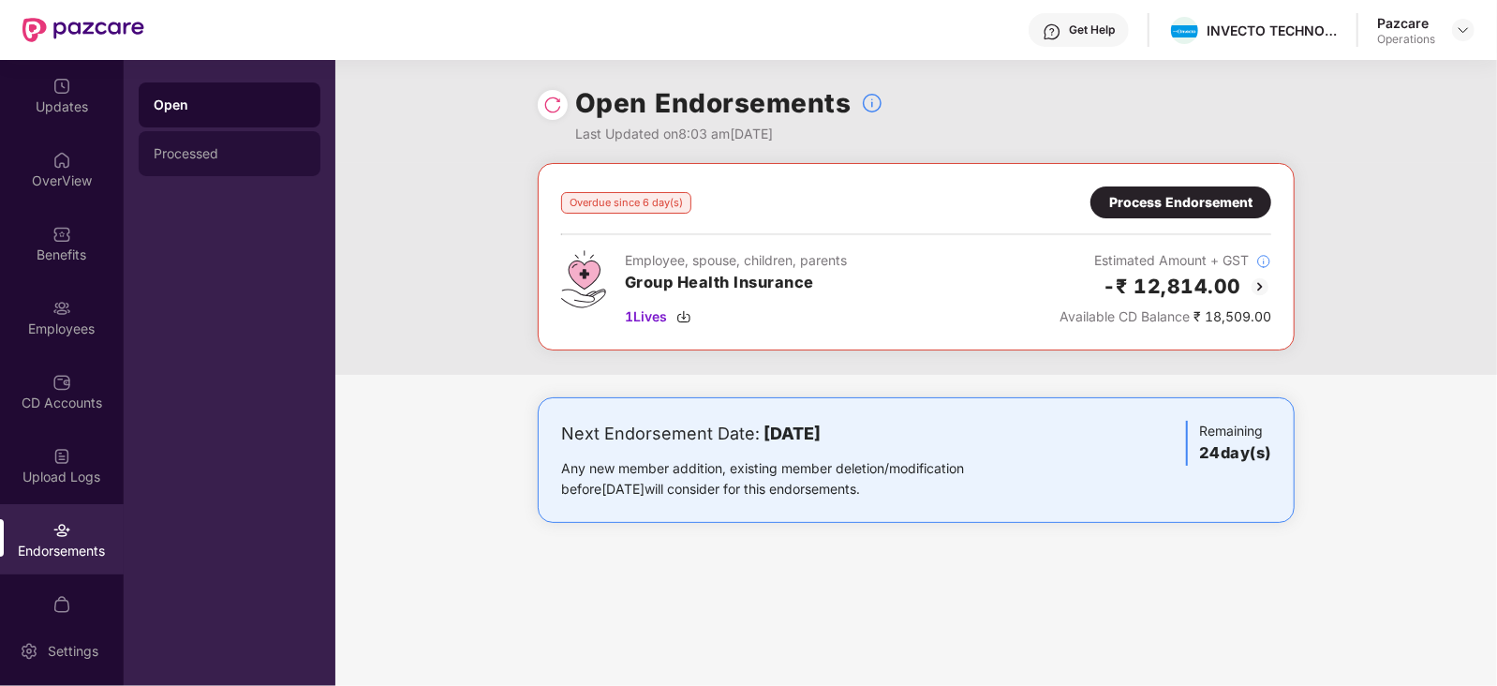
click at [214, 158] on div "Processed" at bounding box center [230, 153] width 152 height 15
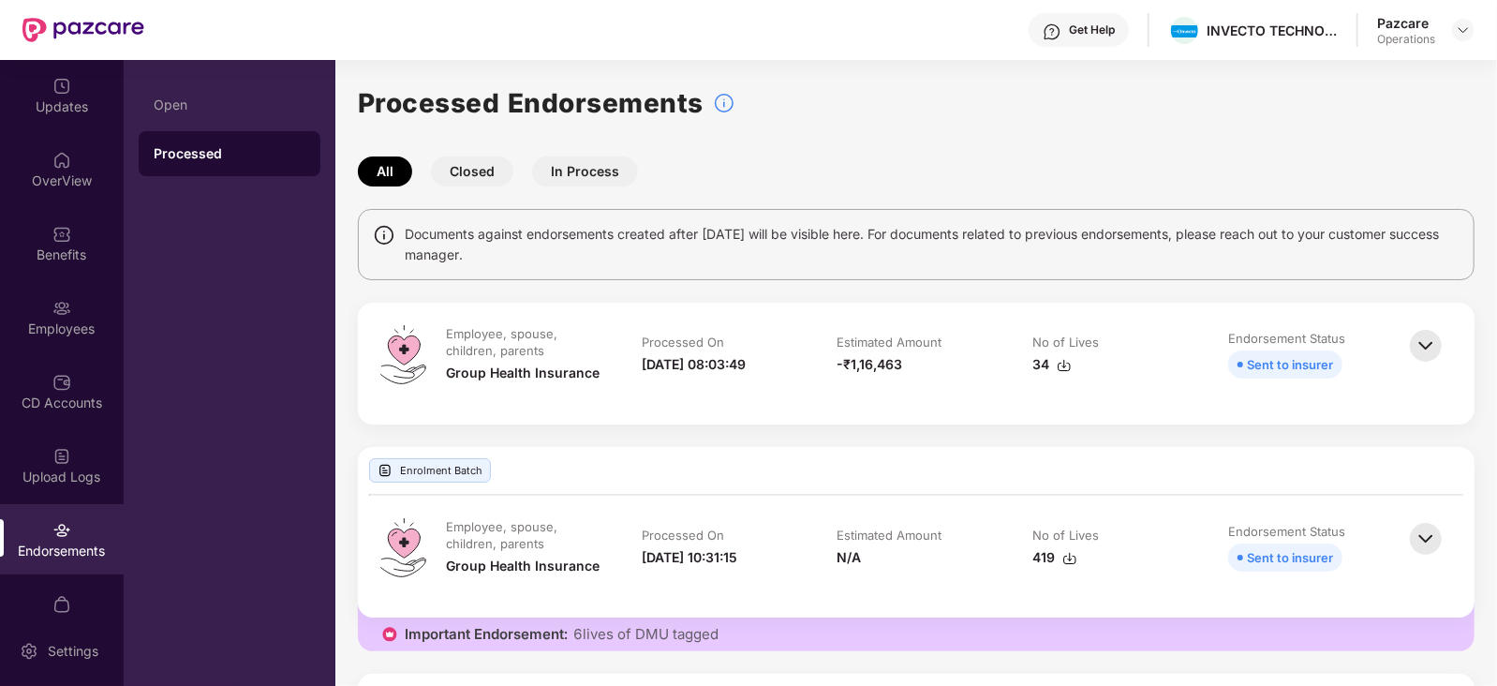
click at [1067, 364] on img at bounding box center [1064, 365] width 15 height 15
click at [1469, 31] on img at bounding box center [1463, 29] width 15 height 15
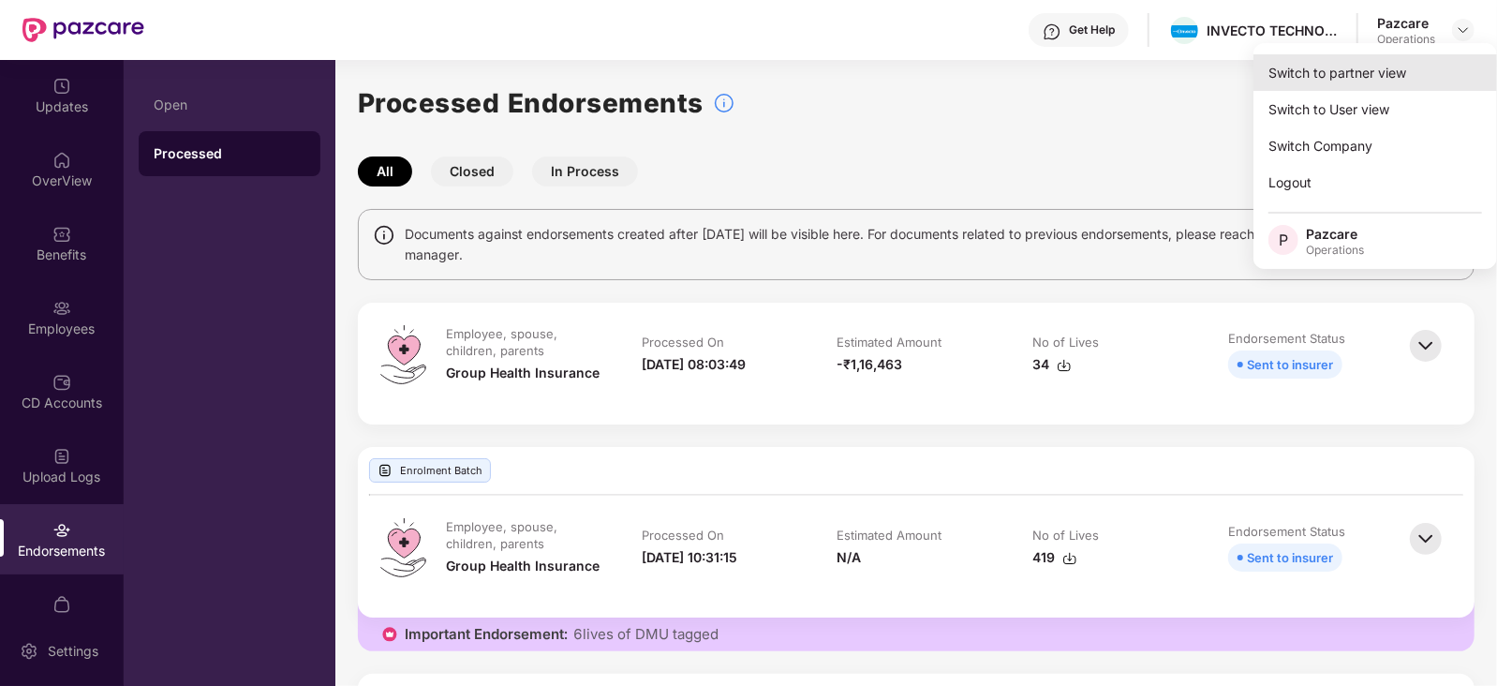
click at [1374, 68] on div "Switch to partner view" at bounding box center [1376, 72] width 244 height 37
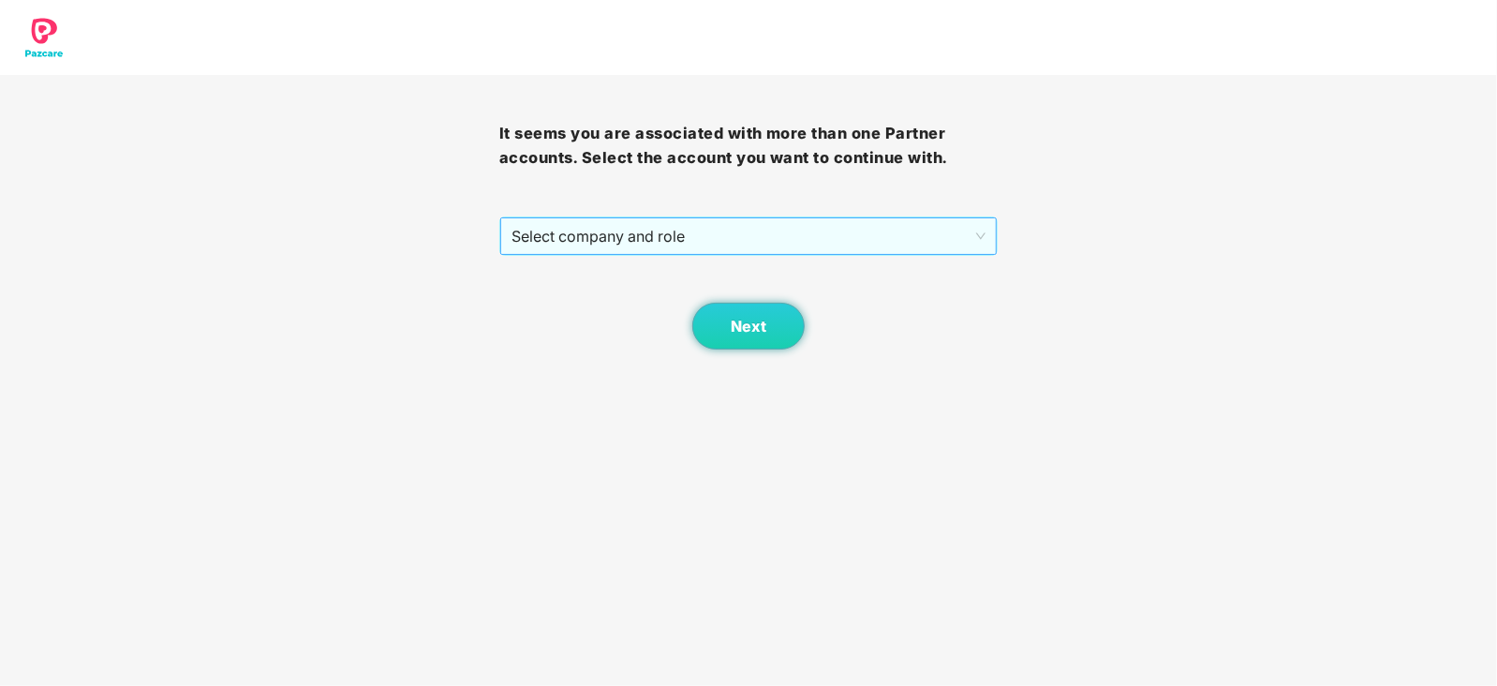
click at [686, 232] on span "Select company and role" at bounding box center [749, 236] width 475 height 36
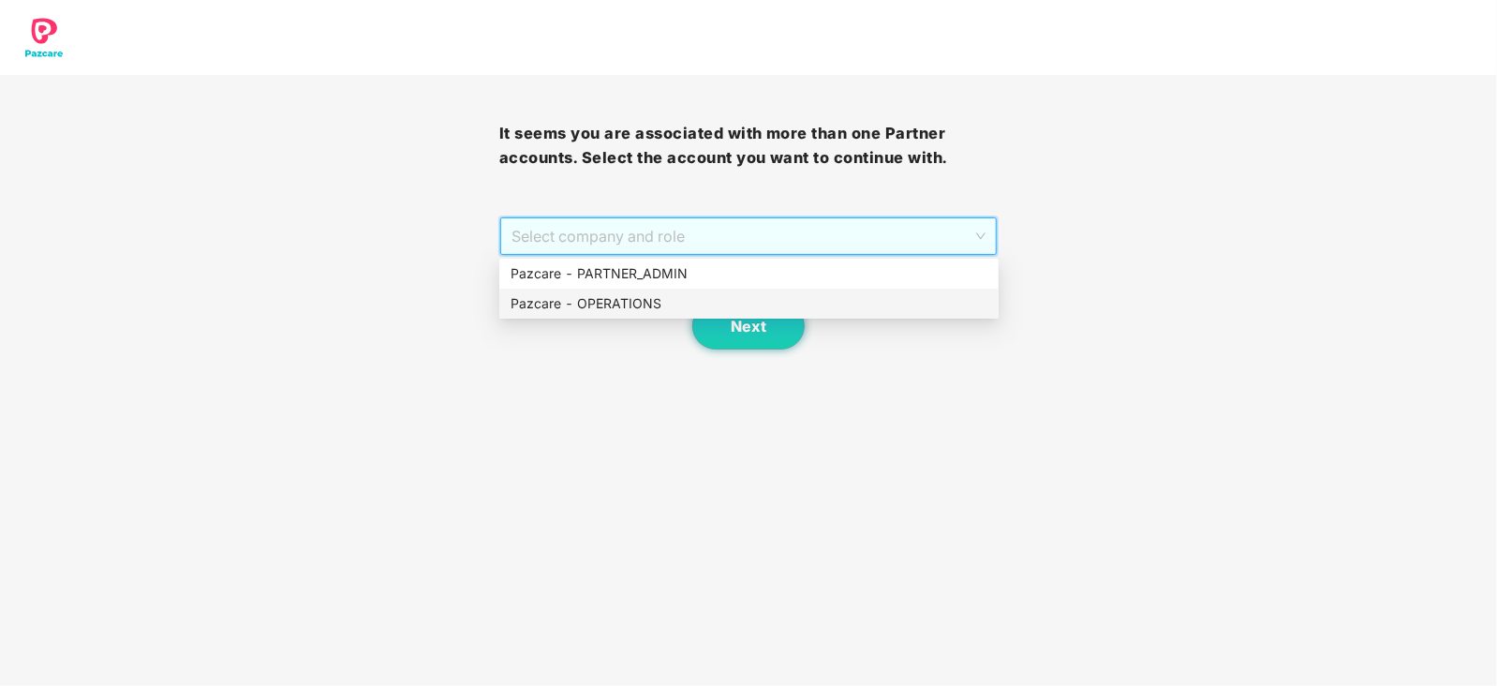
click at [631, 299] on div "Pazcare - OPERATIONS" at bounding box center [749, 303] width 477 height 21
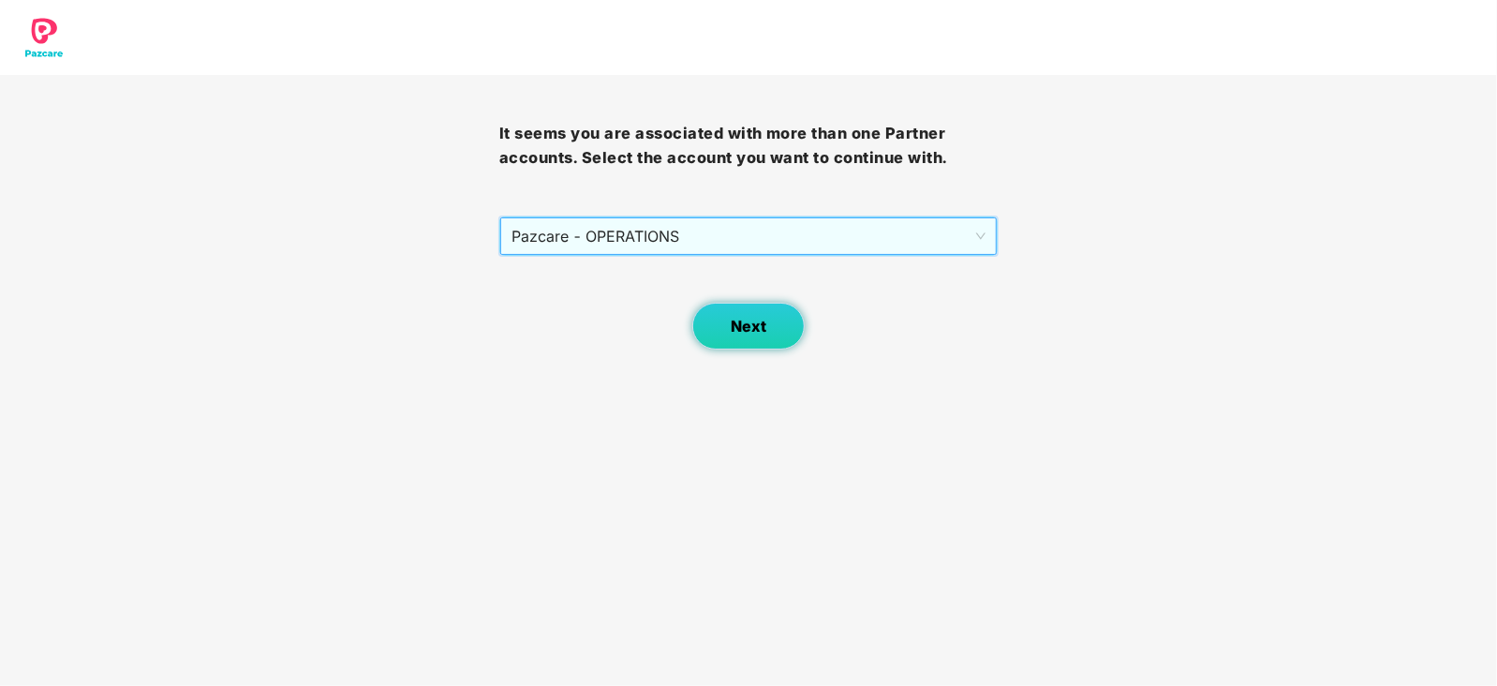
click at [704, 319] on button "Next" at bounding box center [748, 326] width 112 height 47
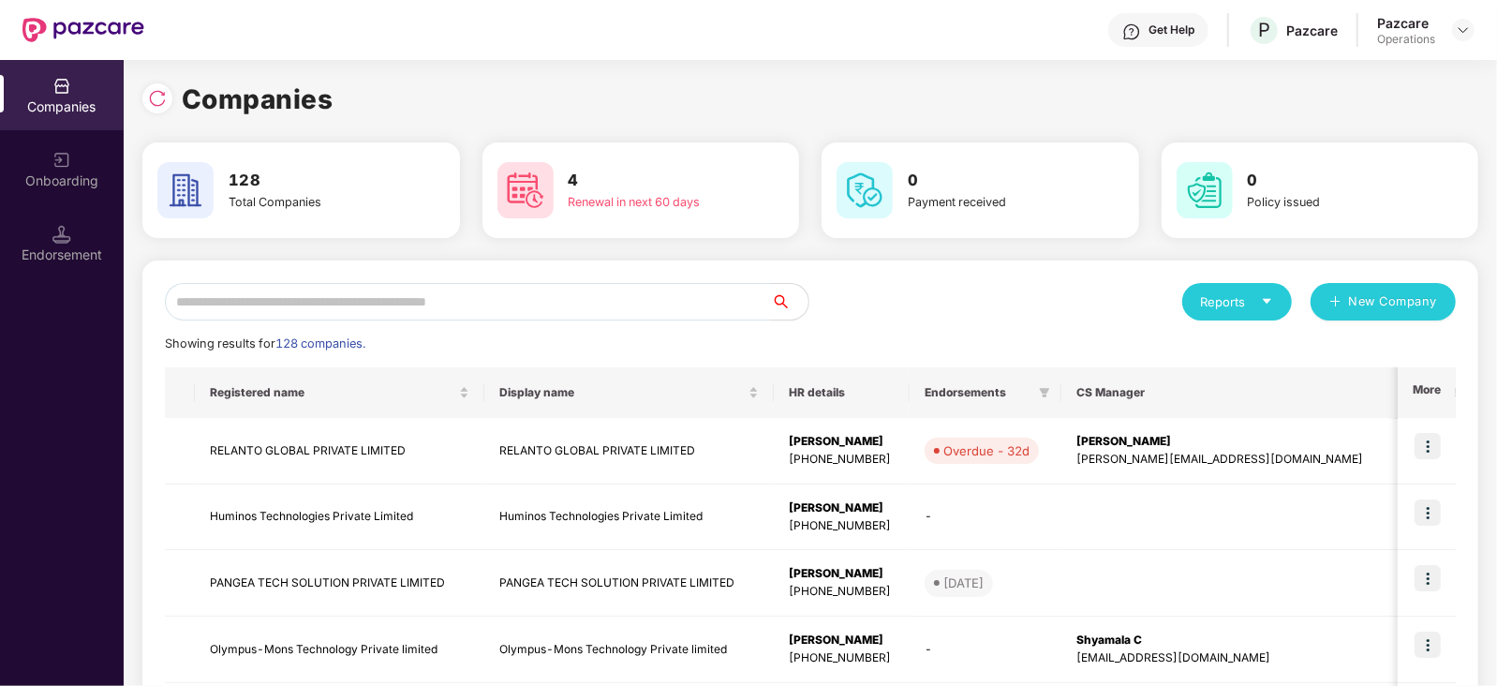
click at [477, 302] on input "text" at bounding box center [468, 301] width 606 height 37
paste input "**********"
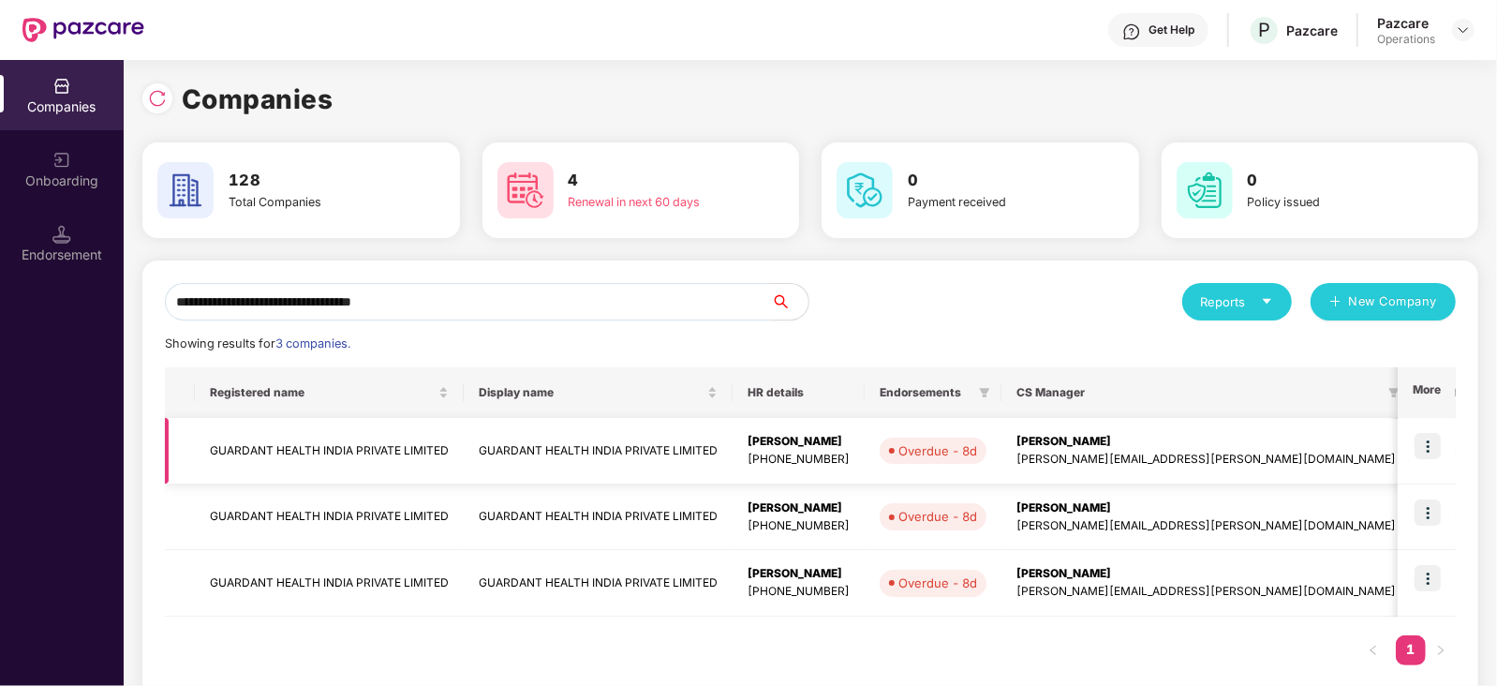
type input "**********"
click at [275, 454] on td "GUARDANT HEALTH INDIA PRIVATE LIMITED" at bounding box center [329, 451] width 269 height 67
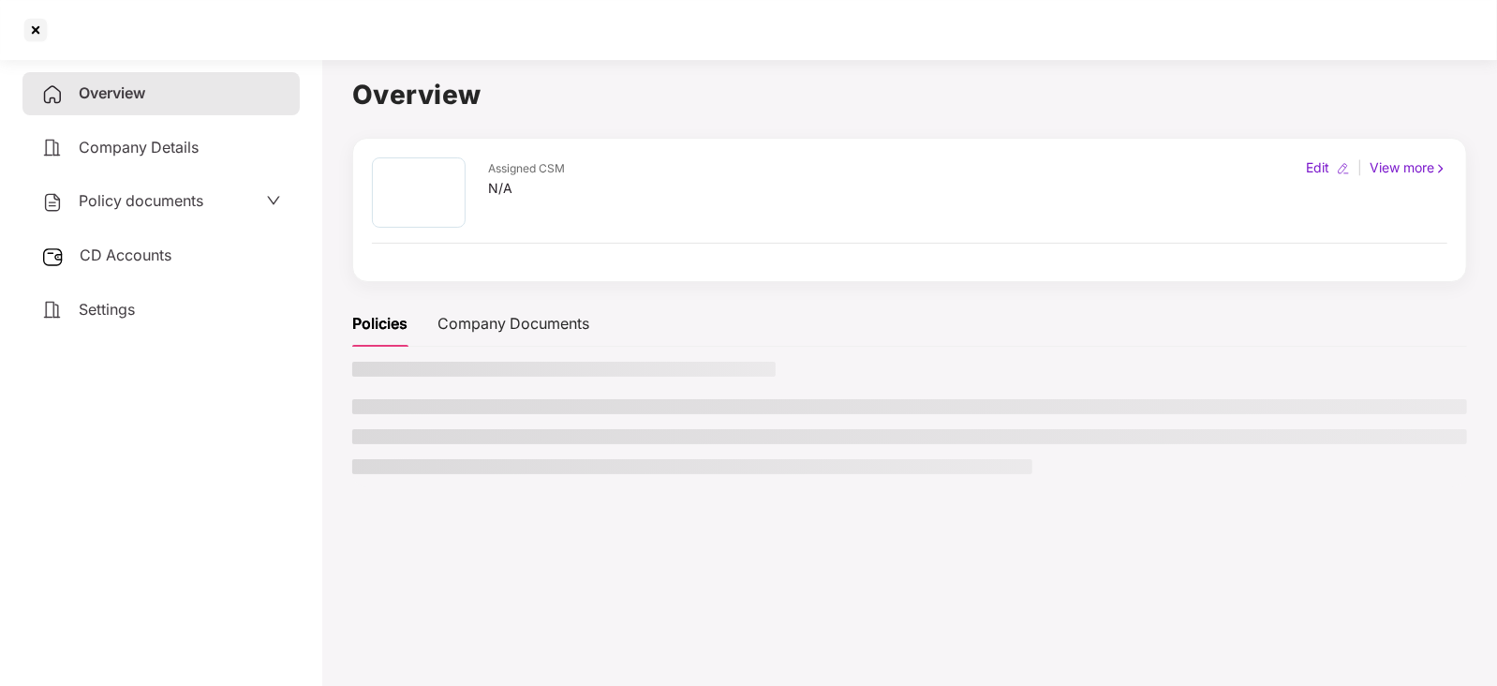
click at [142, 260] on span "CD Accounts" at bounding box center [126, 254] width 92 height 19
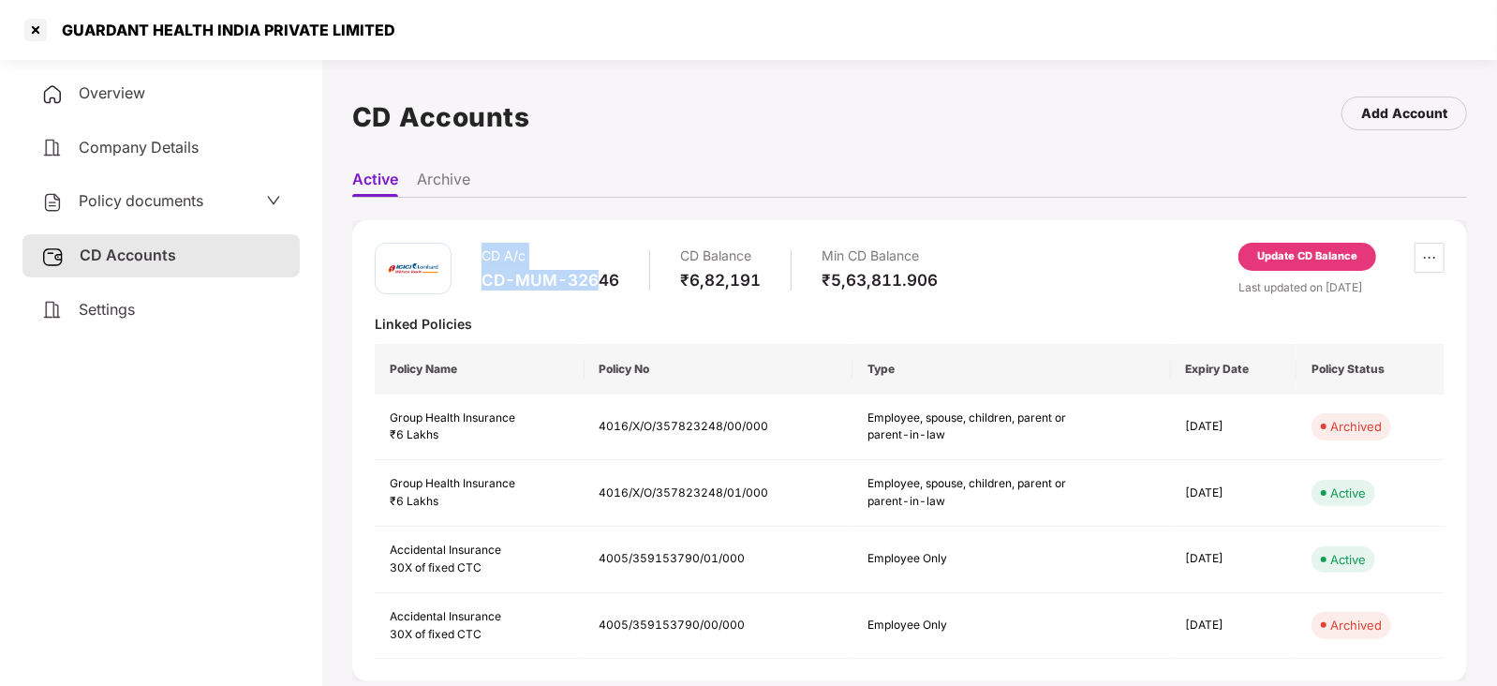
drag, startPoint x: 483, startPoint y: 268, endPoint x: 600, endPoint y: 279, distance: 117.7
click at [600, 279] on div "CD A/c CD-MUM-32646" at bounding box center [551, 269] width 138 height 53
click at [537, 299] on div "CD A/c CD-MUM-32646 CD Balance ₹6,82,191 Min CD Balance ₹5,63,811.906 Update CD…" at bounding box center [910, 451] width 1070 height 416
drag, startPoint x: 473, startPoint y: 278, endPoint x: 636, endPoint y: 276, distance: 163.0
click at [636, 276] on div "CD A/c CD-MUM-32646 CD Balance ₹6,82,191 Min CD Balance ₹5,63,811.906" at bounding box center [656, 269] width 563 height 53
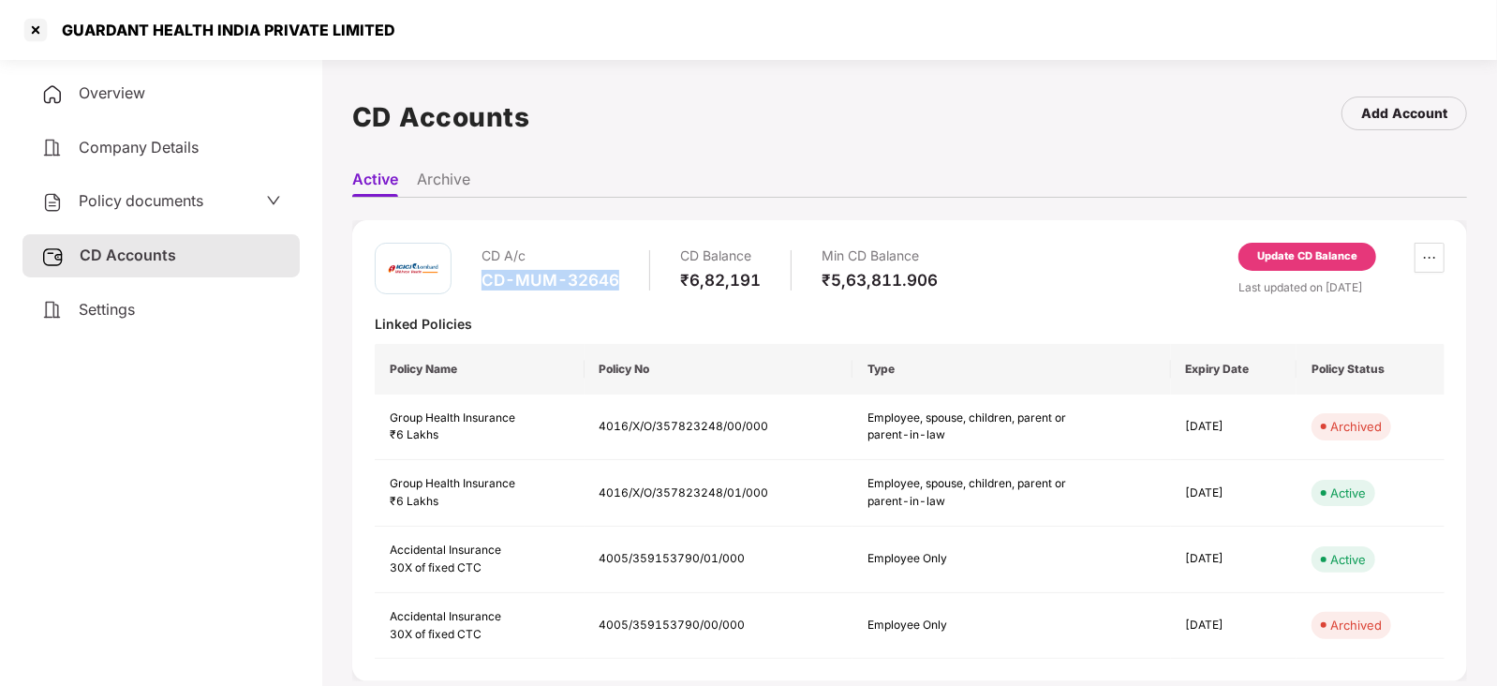
copy div "CD-MUM-32646"
